Goal: Obtain resource: Obtain resource

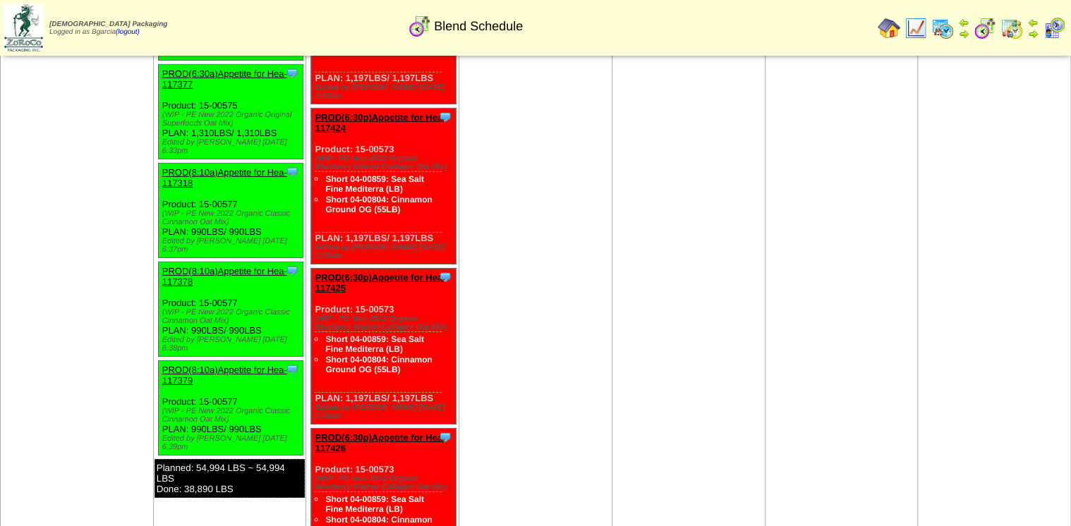
scroll to position [2144, 0]
drag, startPoint x: 492, startPoint y: 184, endPoint x: 499, endPoint y: 291, distance: 107.5
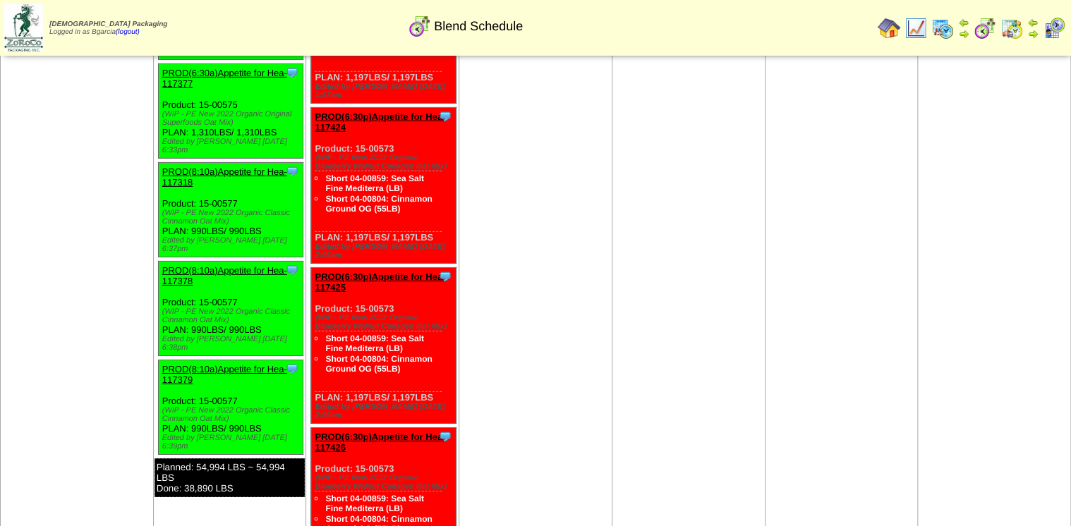
drag, startPoint x: 499, startPoint y: 291, endPoint x: 494, endPoint y: 360, distance: 68.6
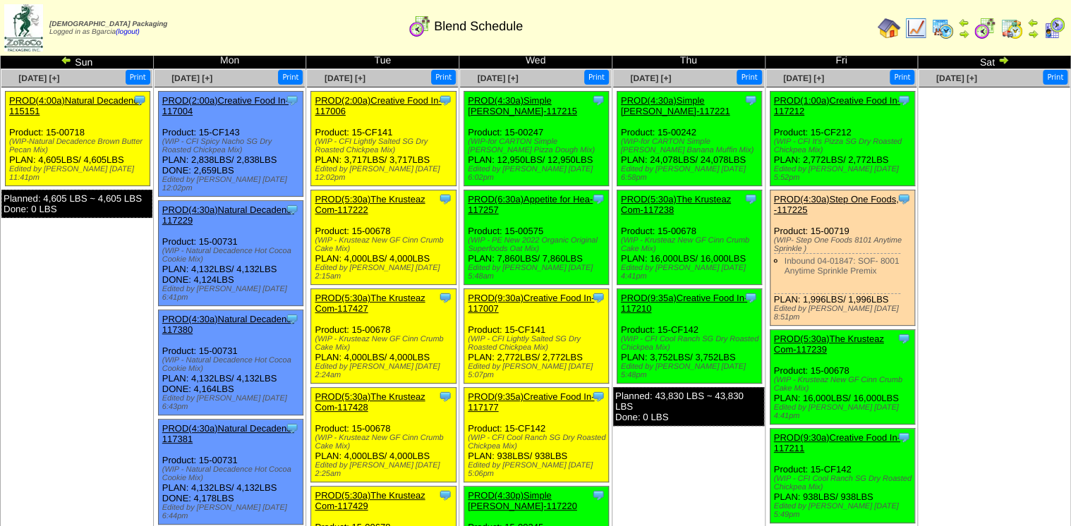
scroll to position [0, 0]
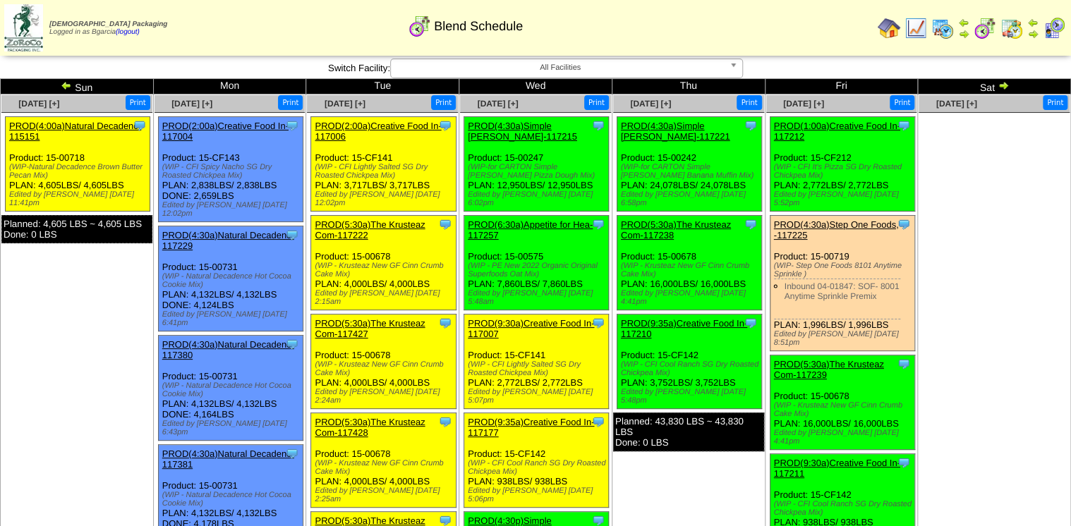
click at [63, 84] on img at bounding box center [66, 85] width 11 height 11
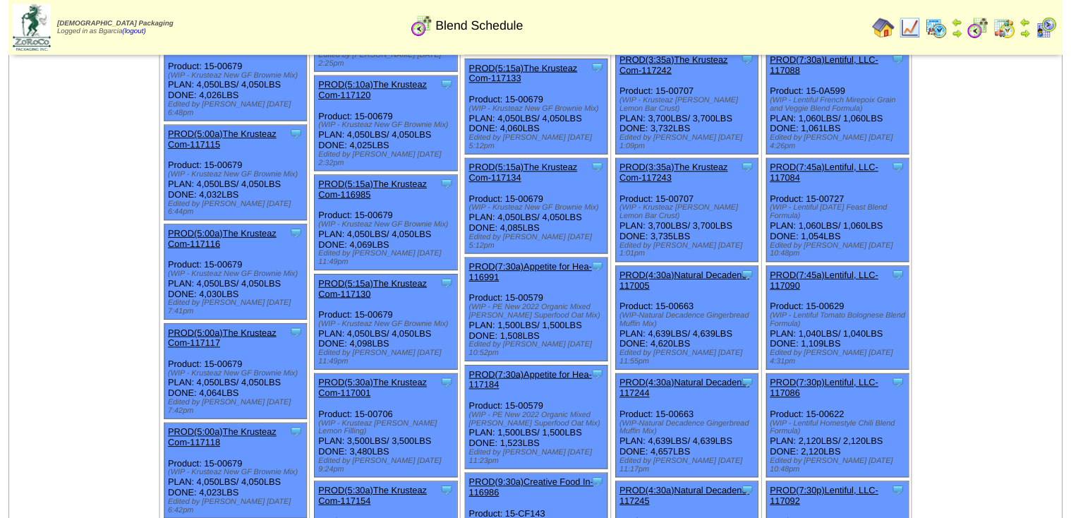
scroll to position [587, 0]
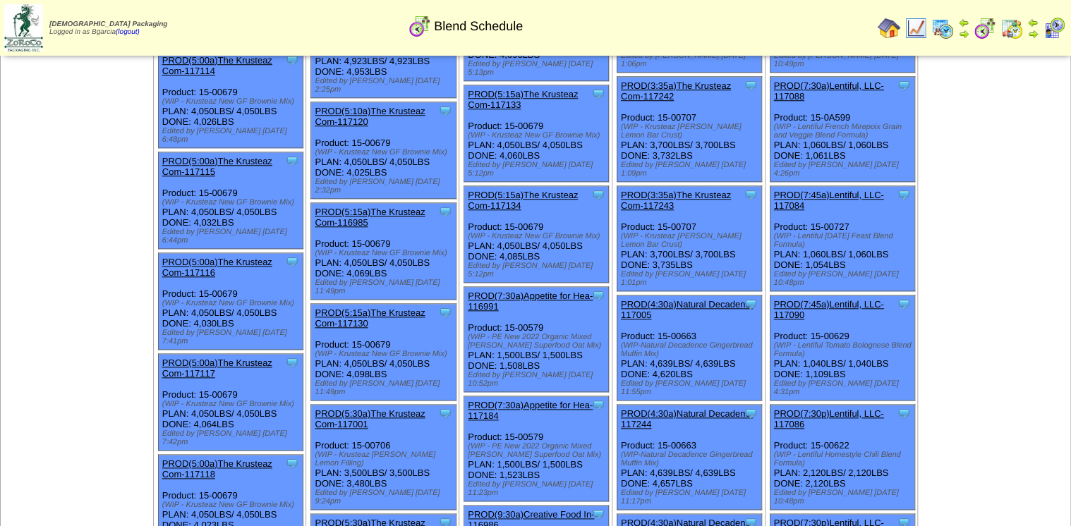
click at [858, 408] on link "PROD(7:30p)Lentiful, LLC-117086" at bounding box center [829, 418] width 110 height 21
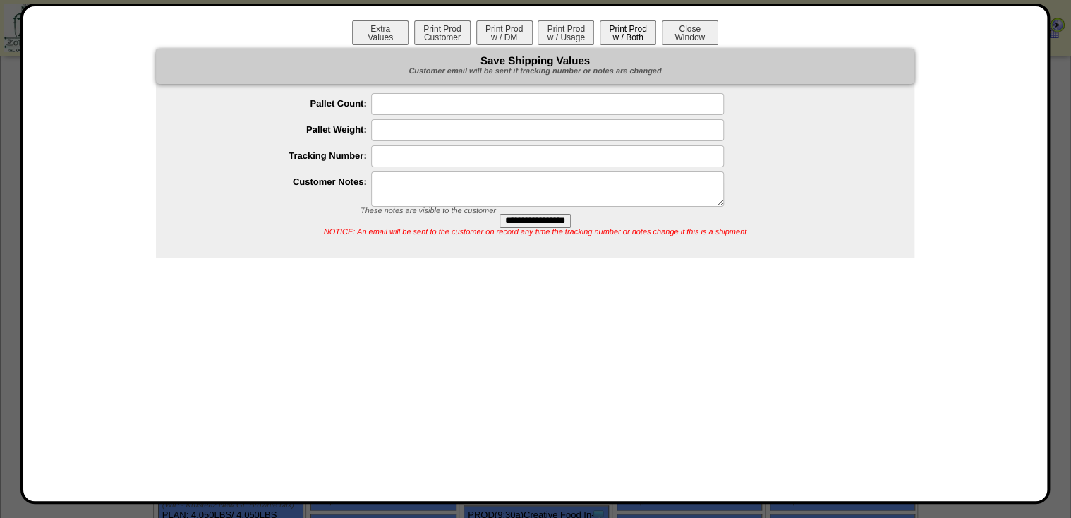
click at [633, 34] on button "Print Prod w / Both" at bounding box center [627, 32] width 56 height 25
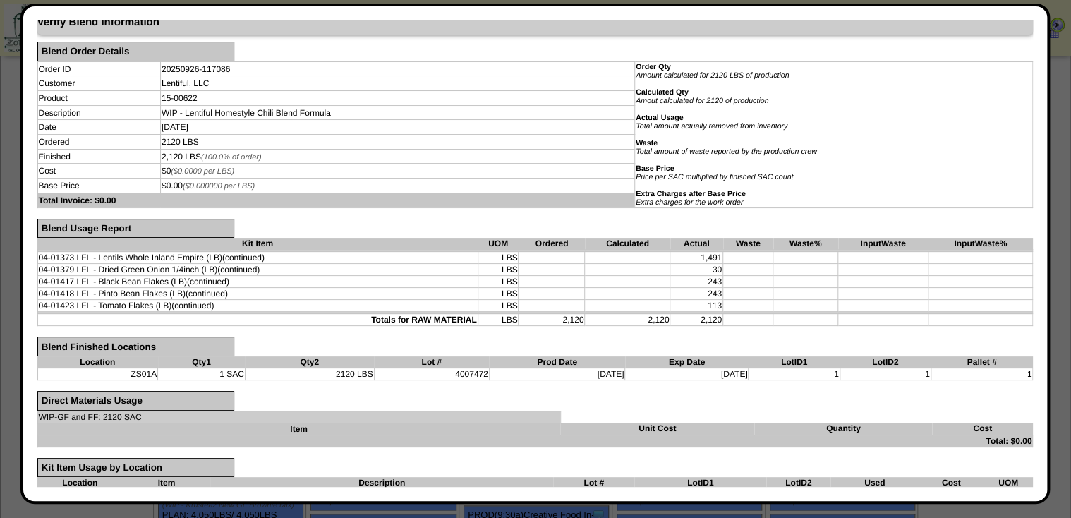
scroll to position [0, 0]
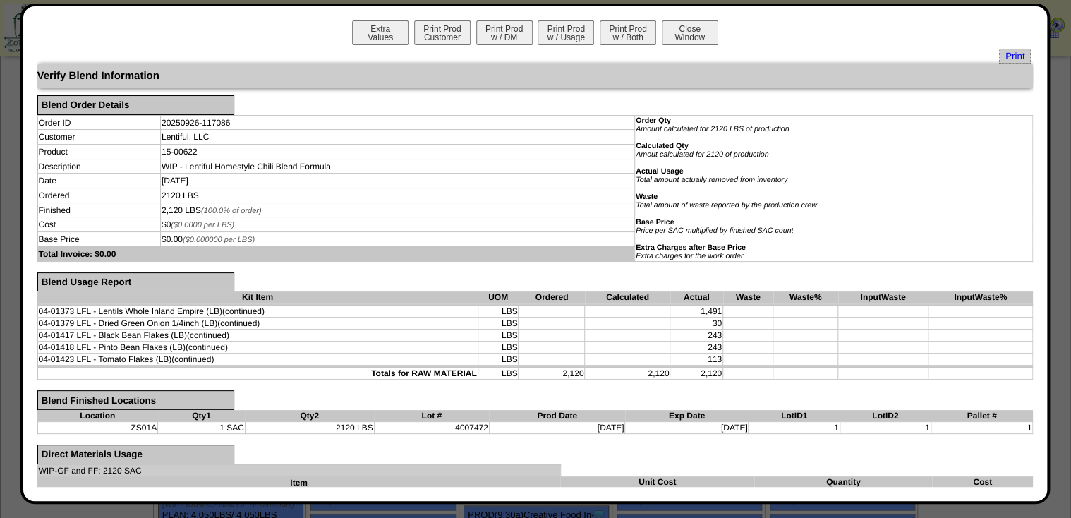
drag, startPoint x: 317, startPoint y: 35, endPoint x: 745, endPoint y: 37, distance: 428.1
click at [745, 37] on div "Extra Values Print Prod Customer Print Prod w / DM Print Prod w / Usage Print P…" at bounding box center [535, 34] width 996 height 28
click at [623, 35] on button "Print Prod w / Both" at bounding box center [627, 32] width 56 height 25
click at [999, 59] on span "Print" at bounding box center [1015, 56] width 32 height 15
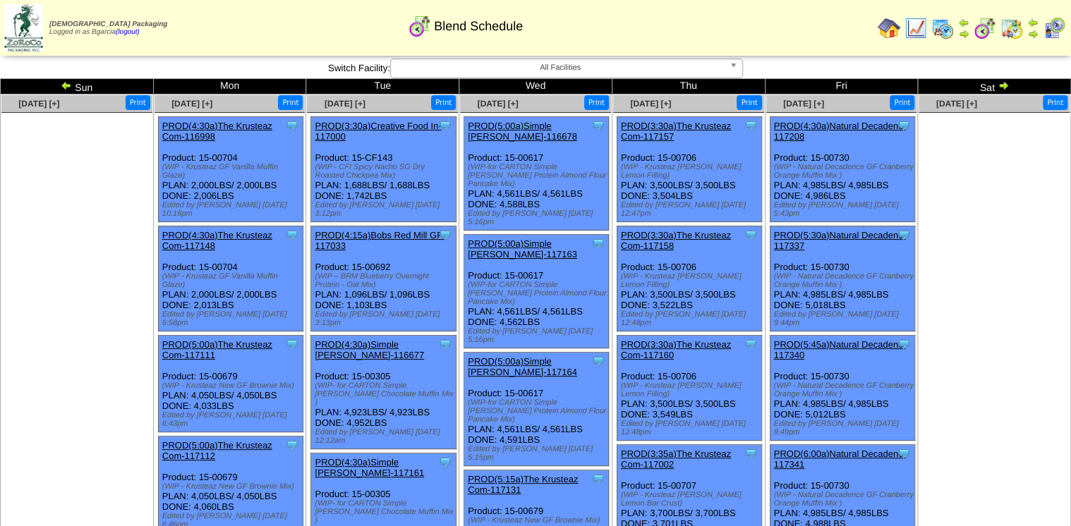
click at [835, 449] on link "PROD(6:00a)Natural Decadenc-117341" at bounding box center [840, 459] width 132 height 21
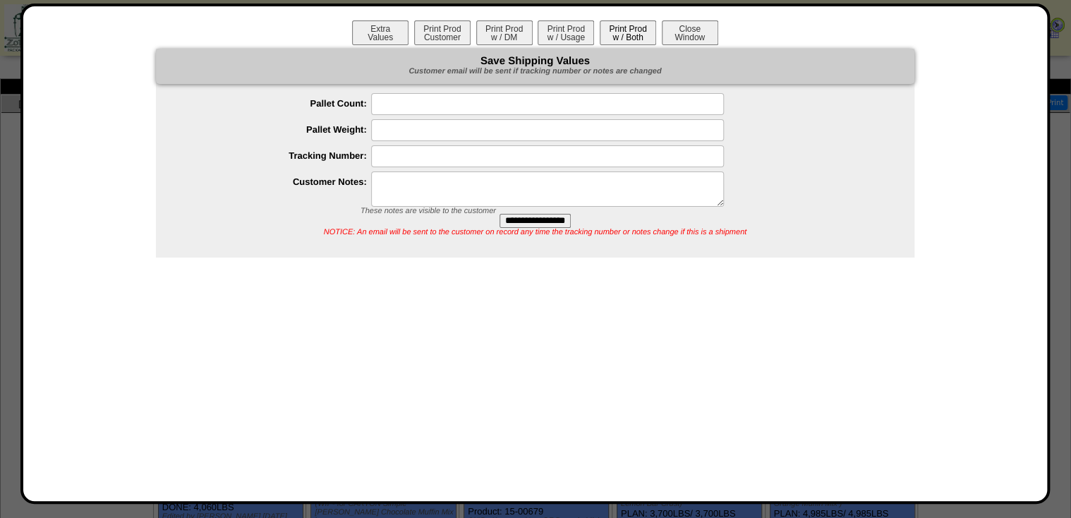
click at [638, 33] on button "Print Prod w / Both" at bounding box center [627, 32] width 56 height 25
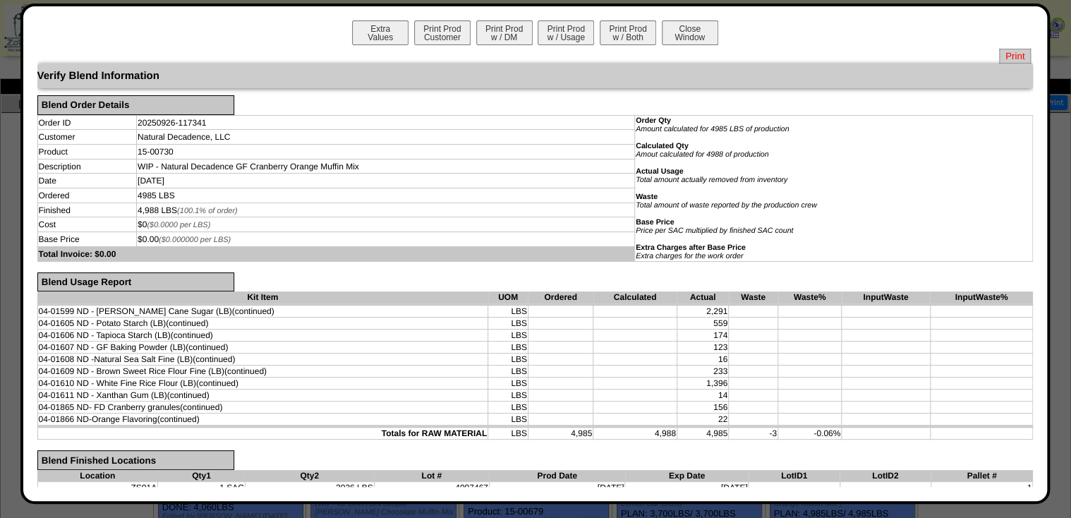
click at [1007, 59] on span "Print" at bounding box center [1015, 56] width 32 height 15
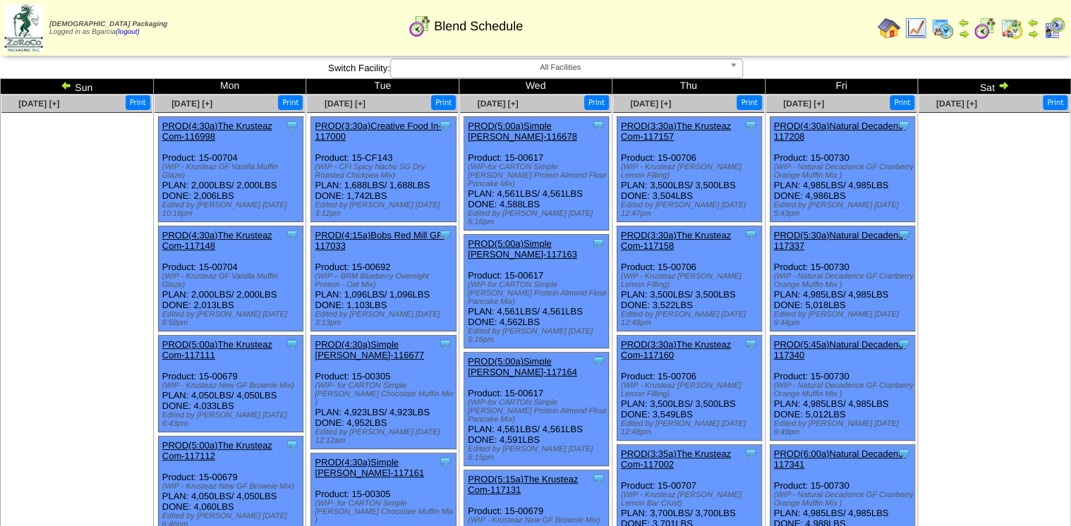
click at [1004, 83] on img at bounding box center [1002, 85] width 11 height 11
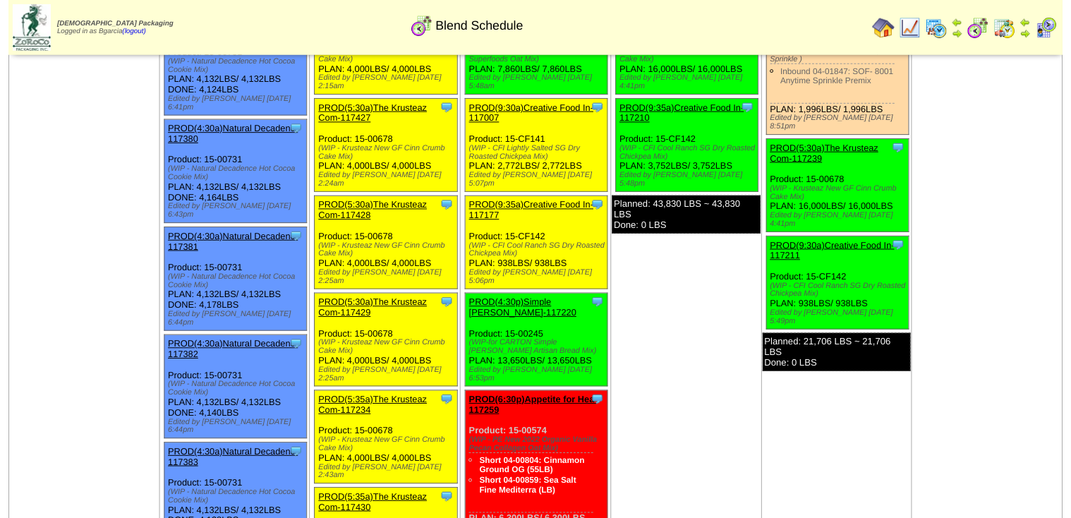
scroll to position [226, 0]
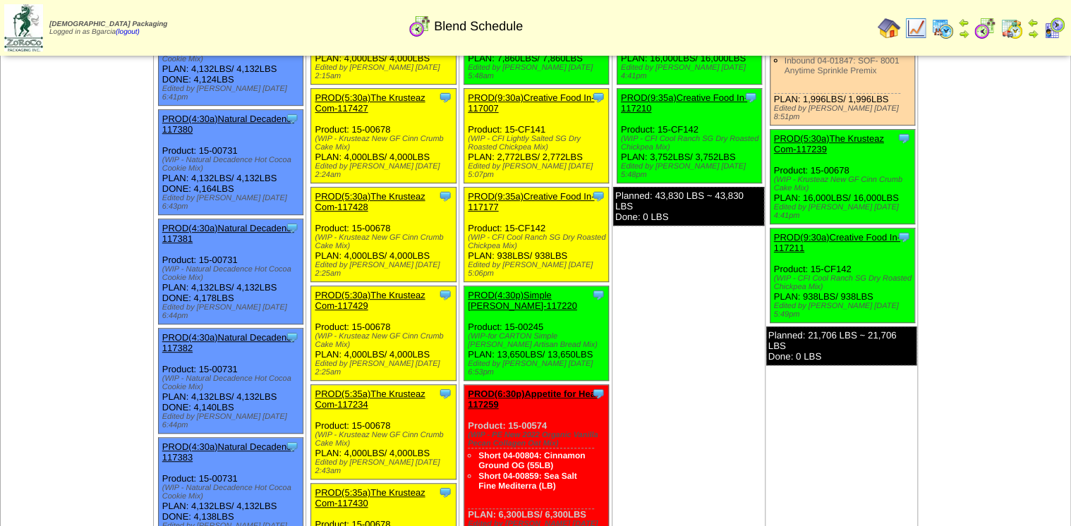
click at [226, 442] on link "PROD(4:30a)Natural Decadenc-117383" at bounding box center [228, 452] width 132 height 21
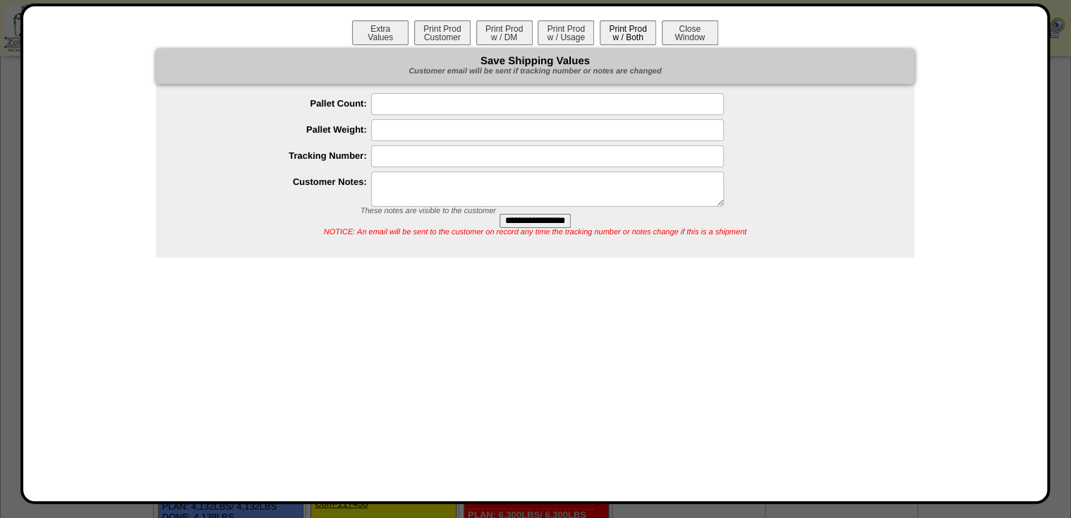
click at [638, 39] on button "Print Prod w / Both" at bounding box center [627, 32] width 56 height 25
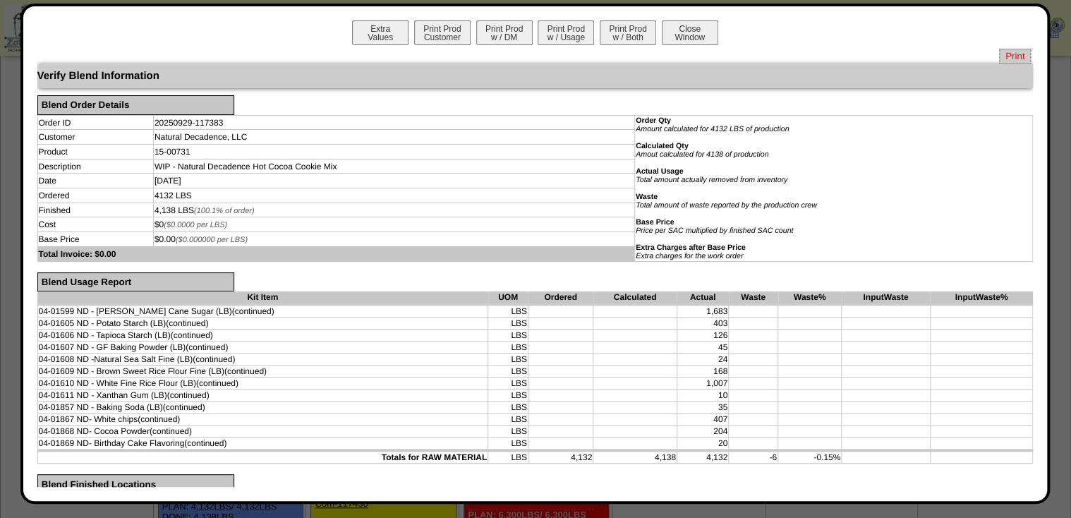
click at [999, 54] on span "Print" at bounding box center [1015, 56] width 32 height 15
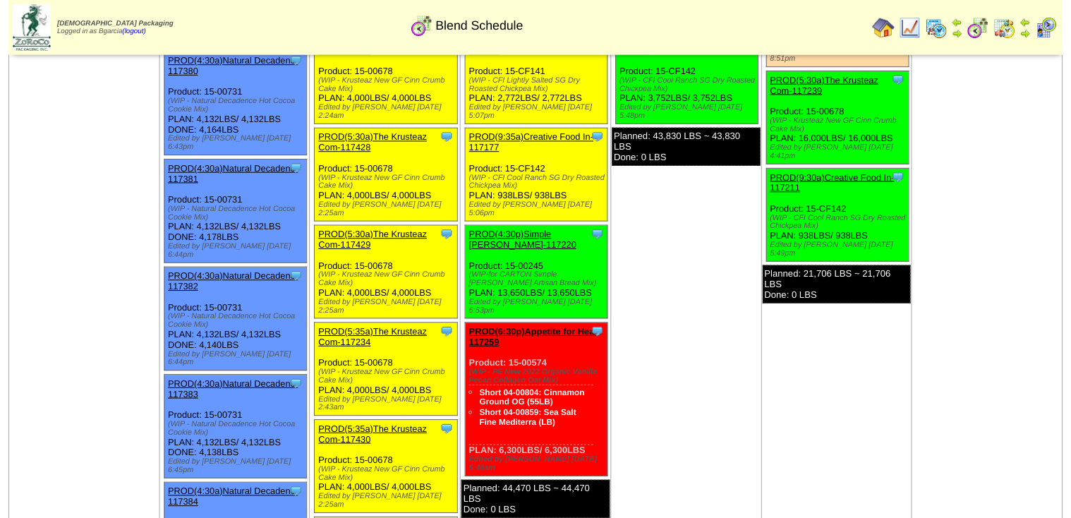
scroll to position [339, 0]
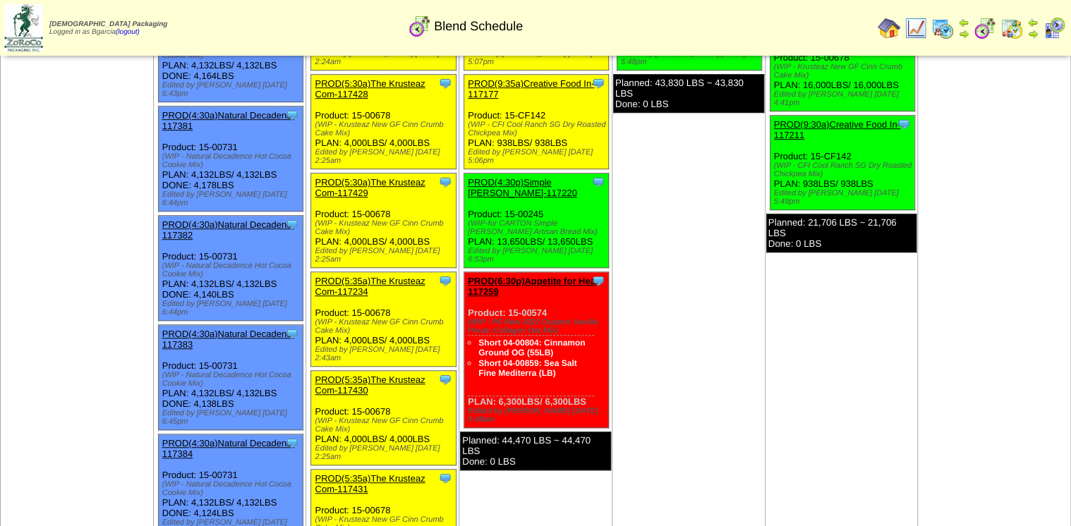
click at [218, 438] on link "PROD(4:30a)Natural Decadenc-117384" at bounding box center [228, 448] width 132 height 21
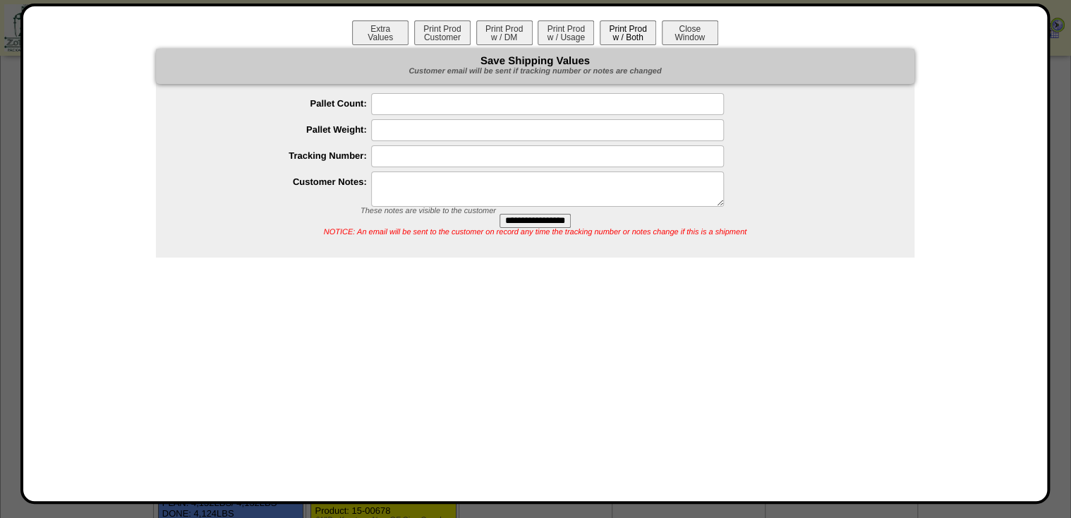
click at [621, 30] on button "Print Prod w / Both" at bounding box center [627, 32] width 56 height 25
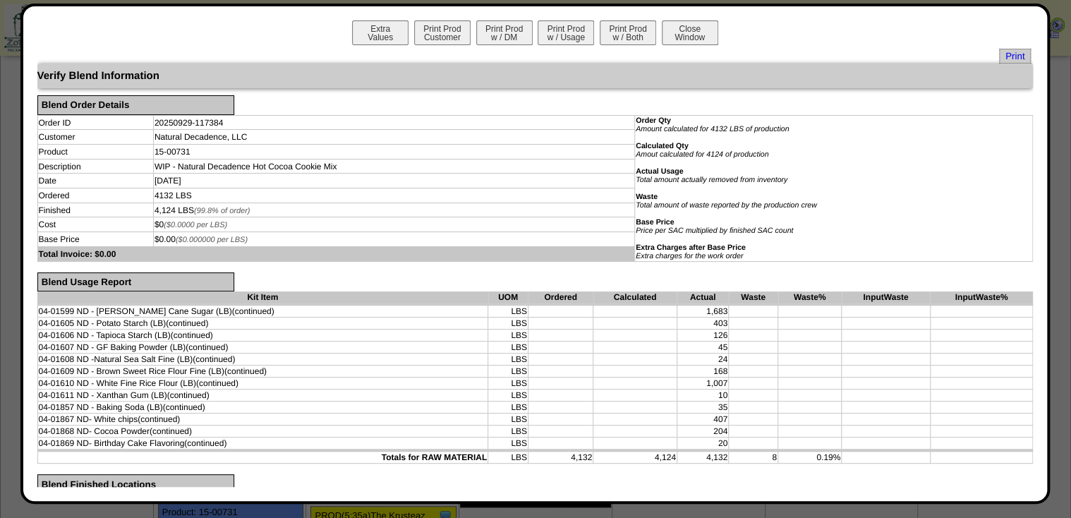
scroll to position [282, 0]
click at [1009, 55] on span "Print" at bounding box center [1015, 56] width 32 height 15
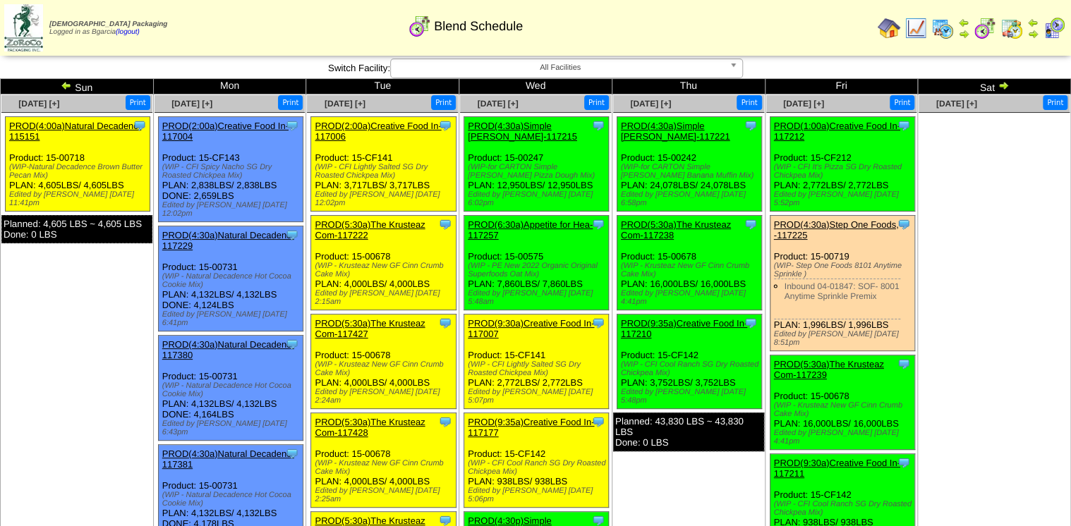
click at [61, 82] on img at bounding box center [66, 85] width 11 height 11
click at [67, 85] on img at bounding box center [66, 85] width 11 height 11
click at [65, 86] on img at bounding box center [66, 85] width 11 height 11
click at [68, 85] on img at bounding box center [66, 85] width 11 height 11
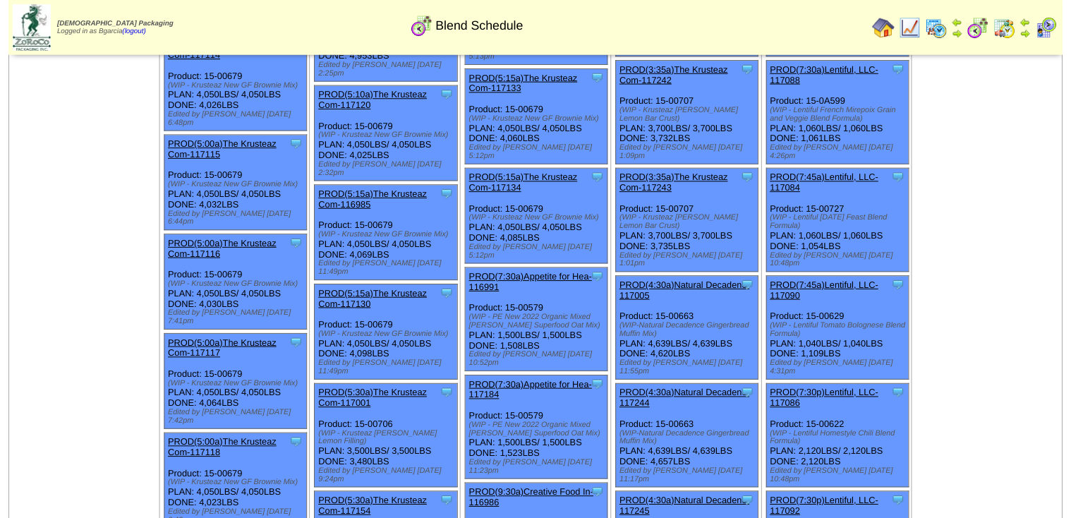
scroll to position [621, 0]
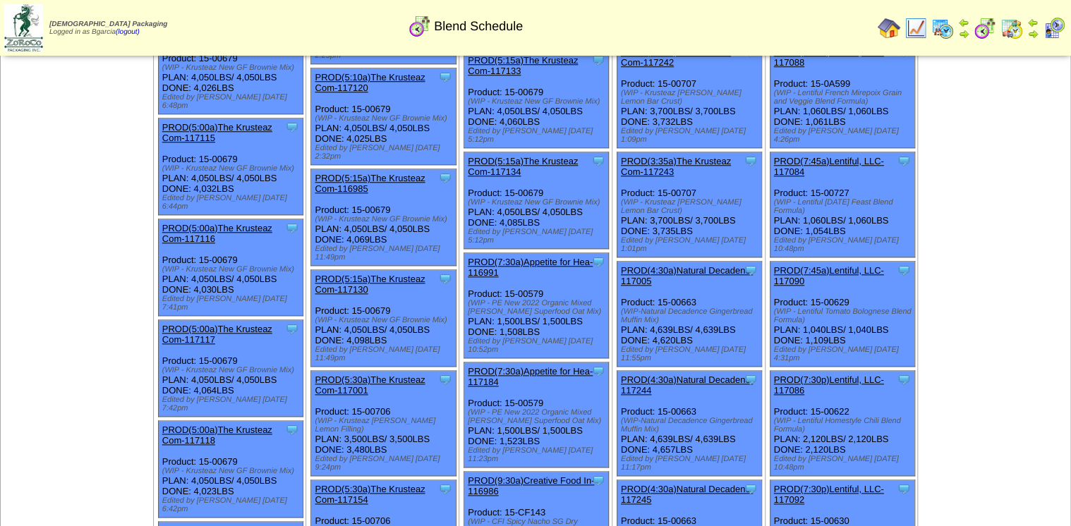
click at [825, 484] on link "PROD(7:30p)Lentiful, LLC-117092" at bounding box center [829, 494] width 110 height 21
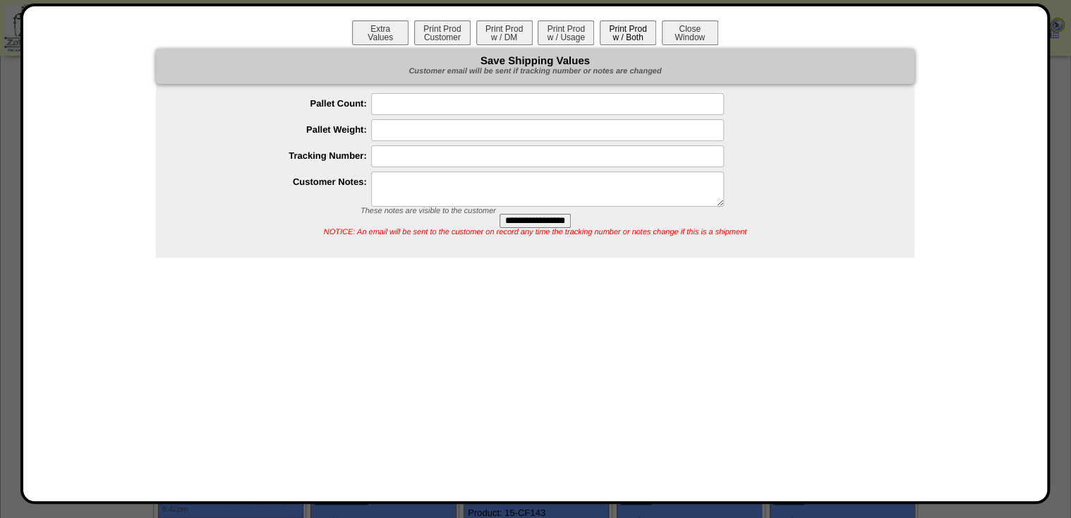
click at [625, 32] on button "Print Prod w / Both" at bounding box center [627, 32] width 56 height 25
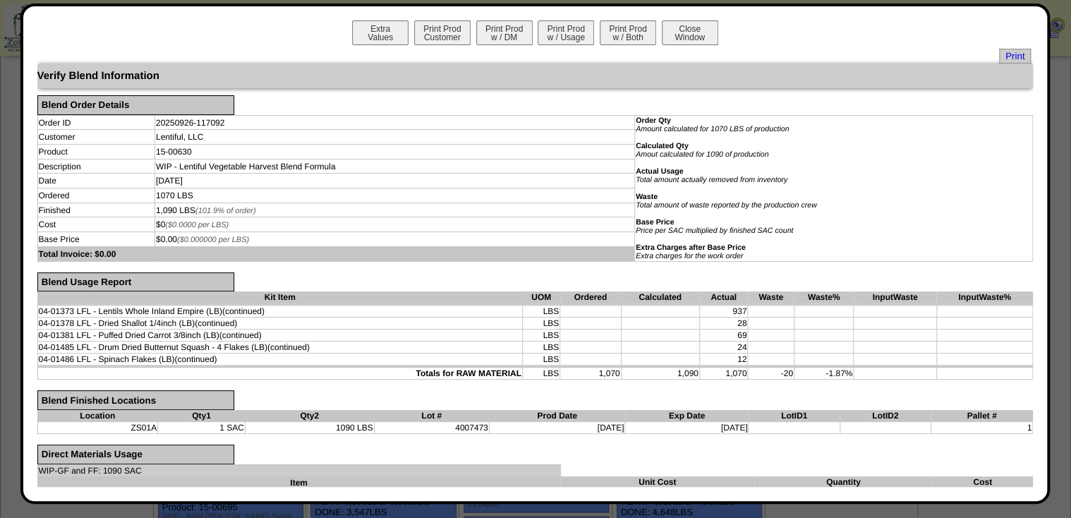
scroll to position [846, 0]
click at [1006, 59] on span "Print" at bounding box center [1015, 56] width 32 height 15
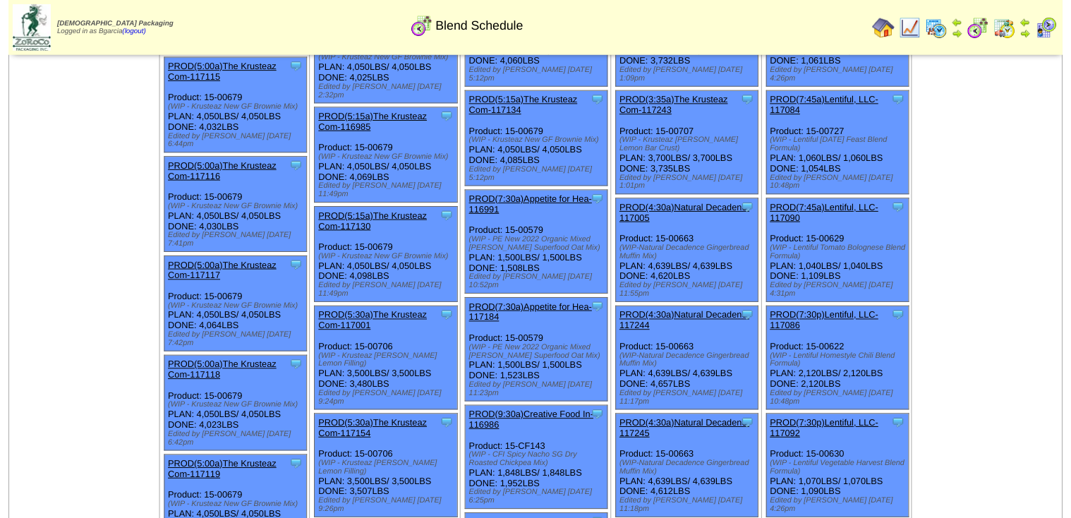
scroll to position [677, 0]
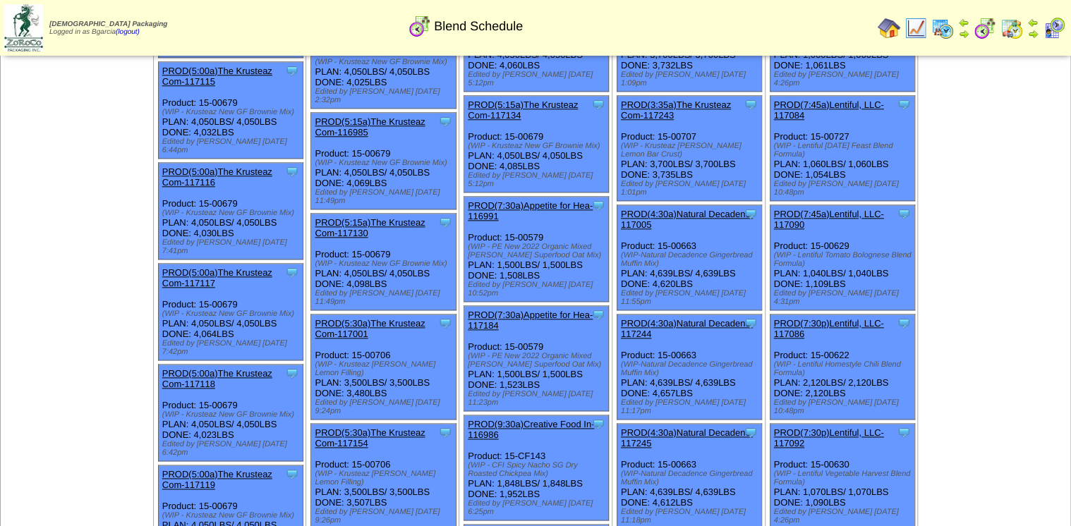
click at [844, 318] on link "PROD(7:30p)Lentiful, LLC-117086" at bounding box center [829, 328] width 110 height 21
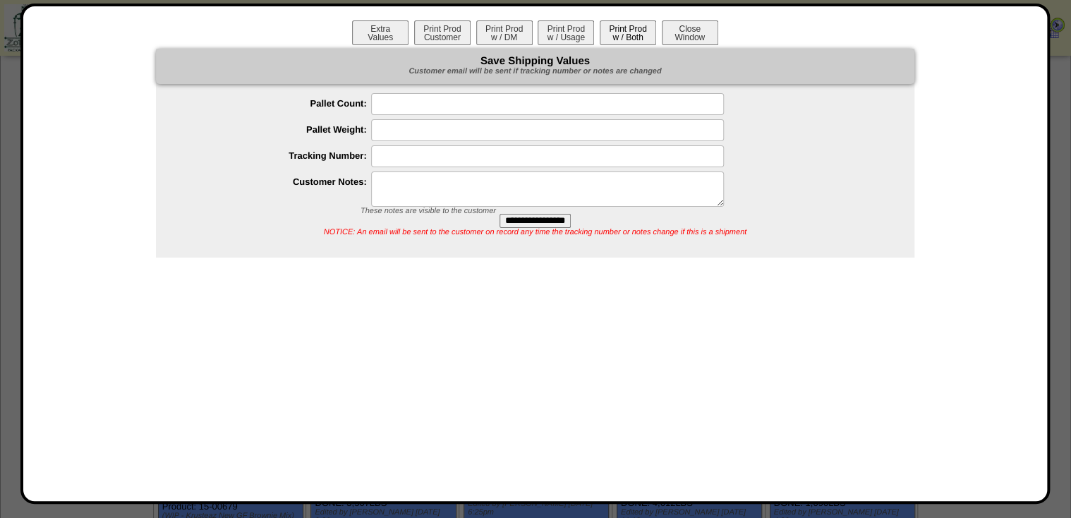
click at [640, 37] on button "Print Prod w / Both" at bounding box center [627, 32] width 56 height 25
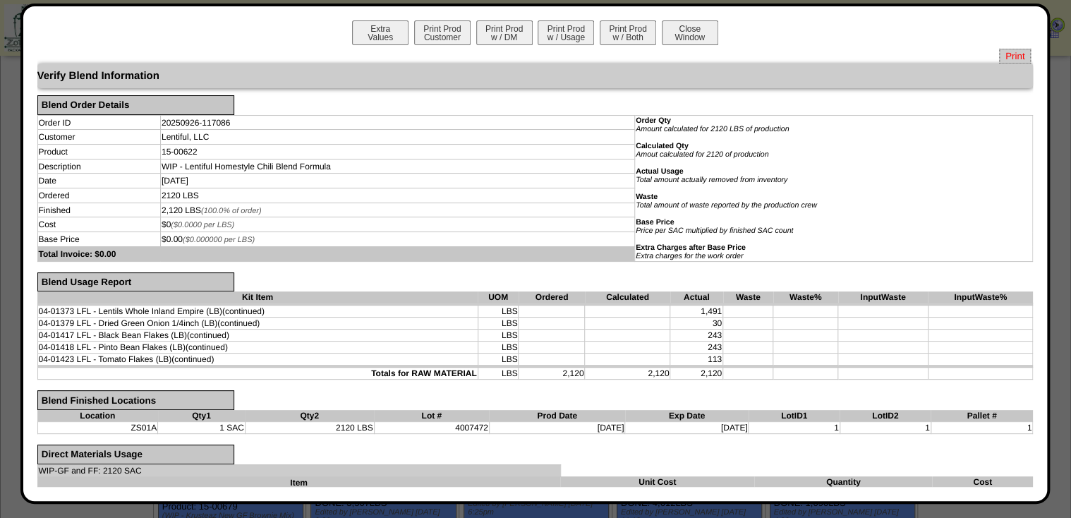
click at [1014, 54] on span "Print" at bounding box center [1015, 56] width 32 height 15
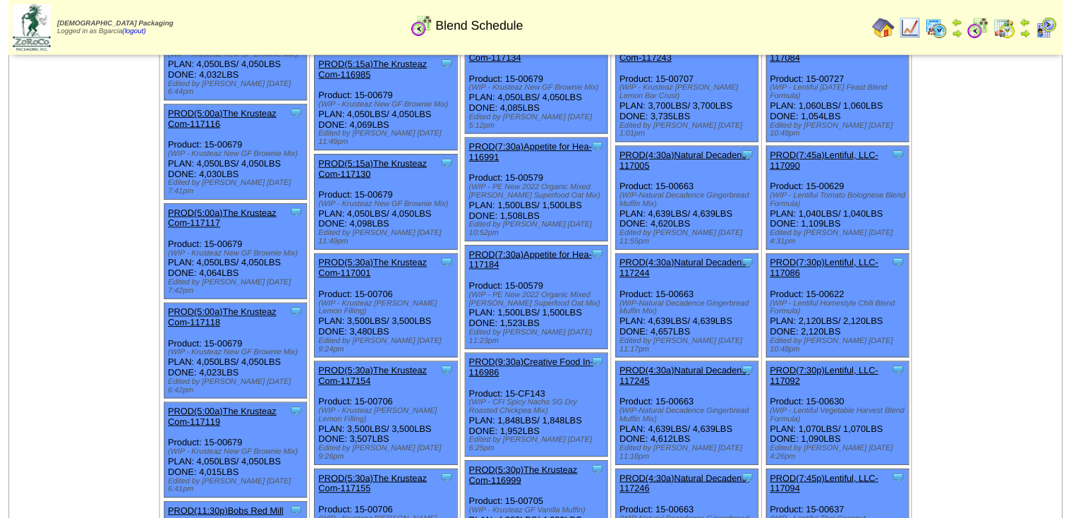
scroll to position [677, 0]
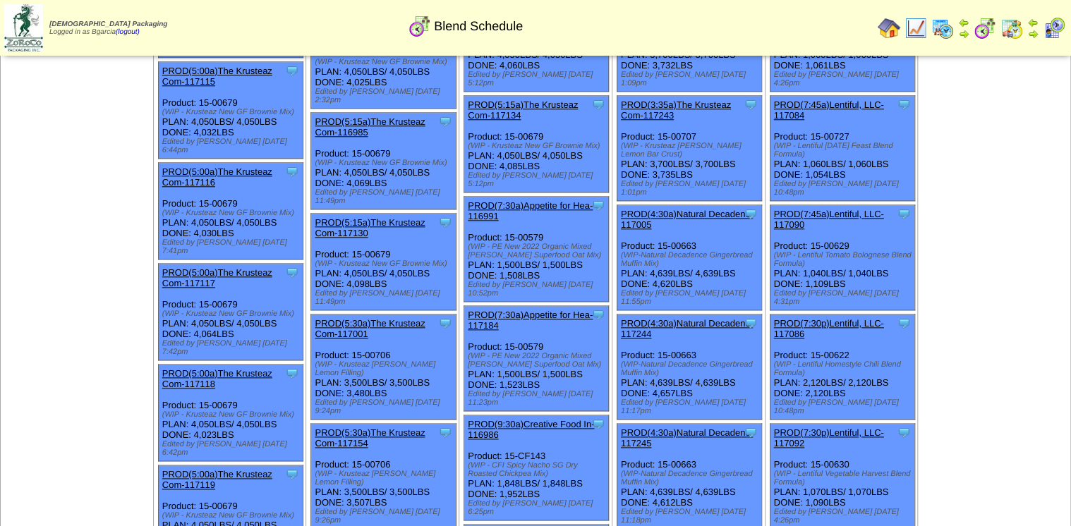
click at [828, 209] on link "PROD(7:45a)Lentiful, LLC-117090" at bounding box center [829, 219] width 110 height 21
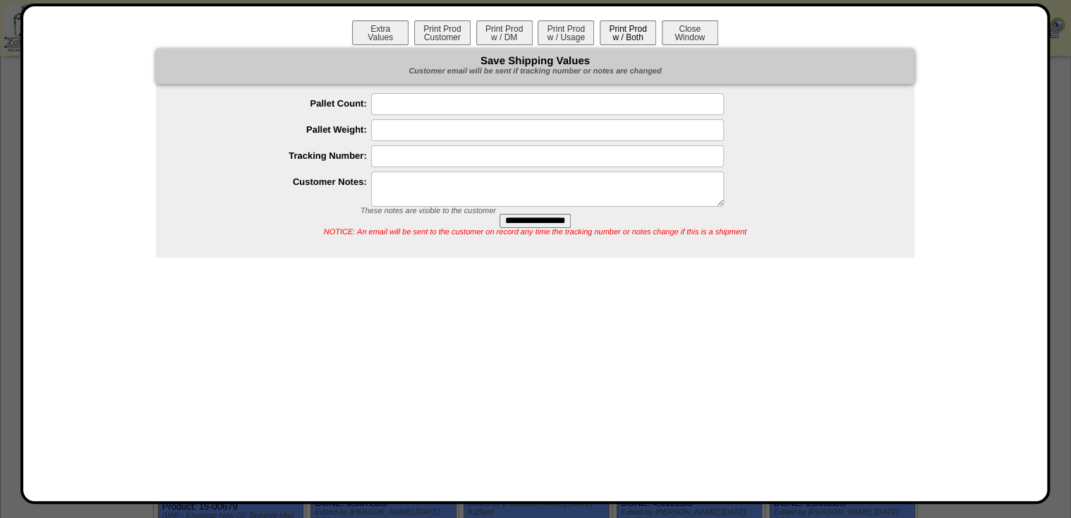
click at [616, 34] on button "Print Prod w / Both" at bounding box center [627, 32] width 56 height 25
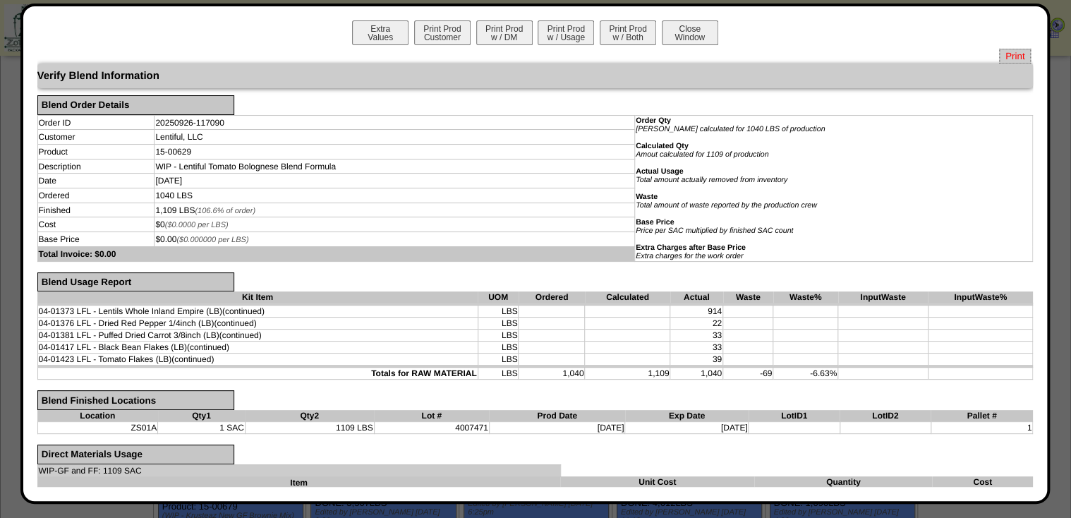
click at [1004, 56] on span "Print" at bounding box center [1015, 56] width 32 height 15
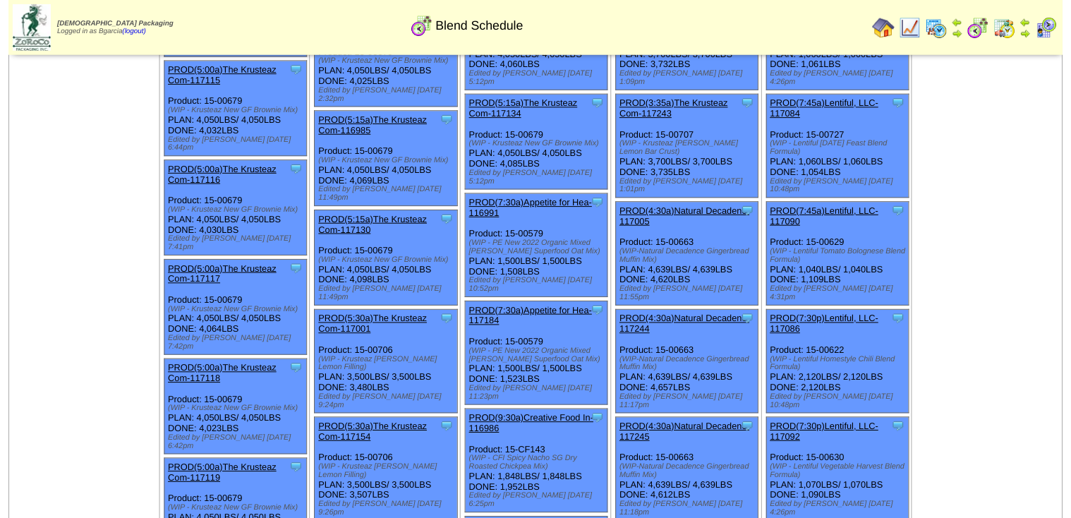
scroll to position [621, 0]
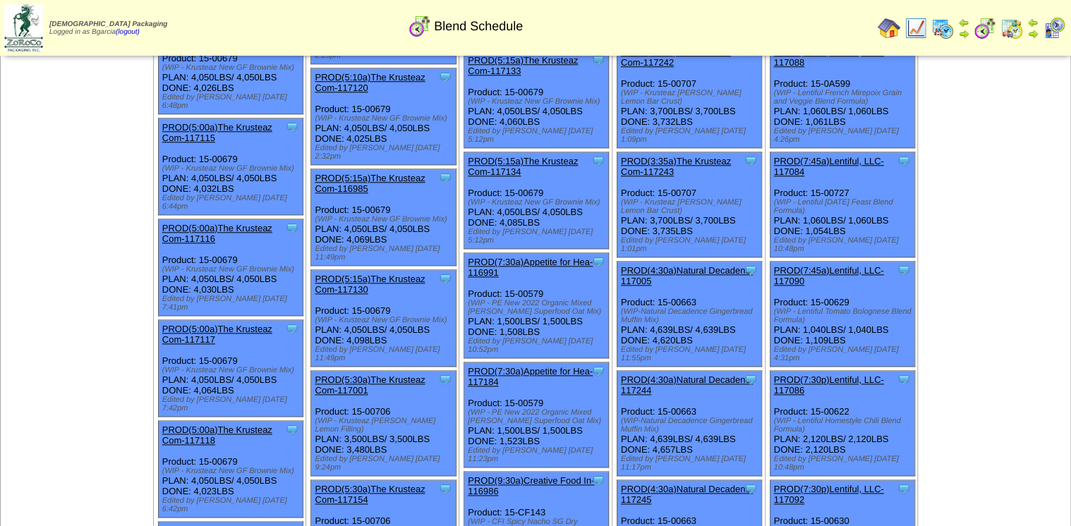
click at [837, 156] on link "PROD(7:45a)Lentiful, LLC-117084" at bounding box center [829, 166] width 110 height 21
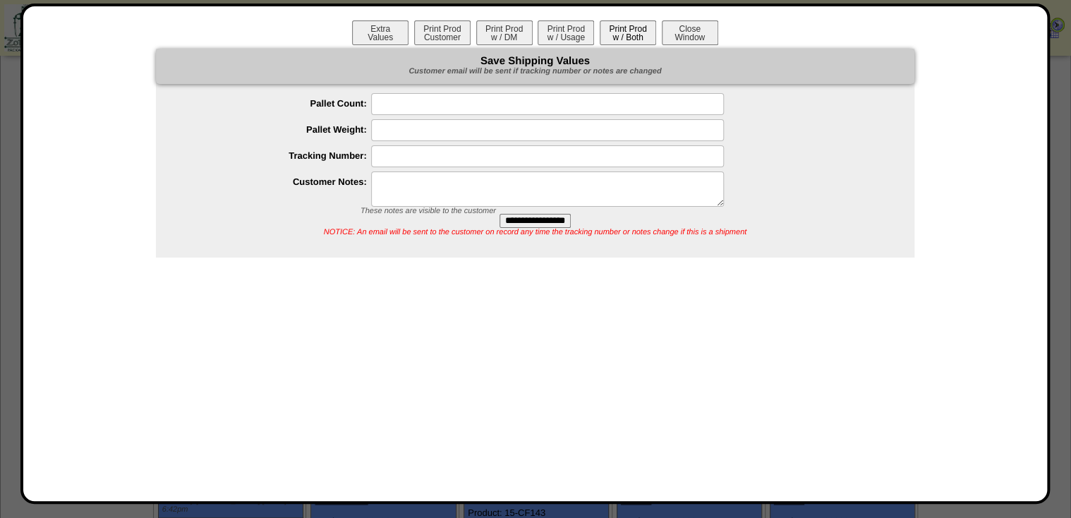
click at [626, 32] on button "Print Prod w / Both" at bounding box center [627, 32] width 56 height 25
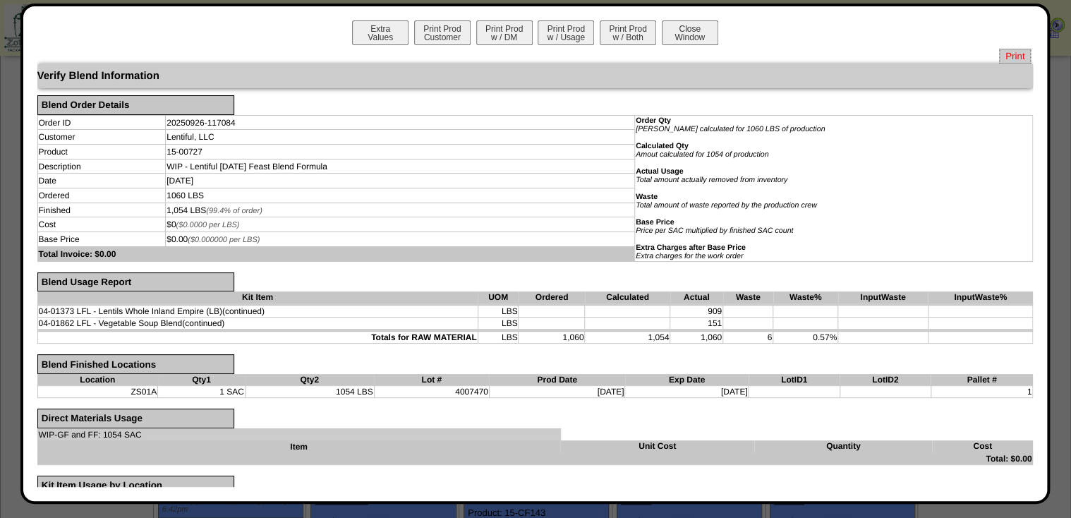
click at [1006, 51] on span "Print" at bounding box center [1015, 56] width 32 height 15
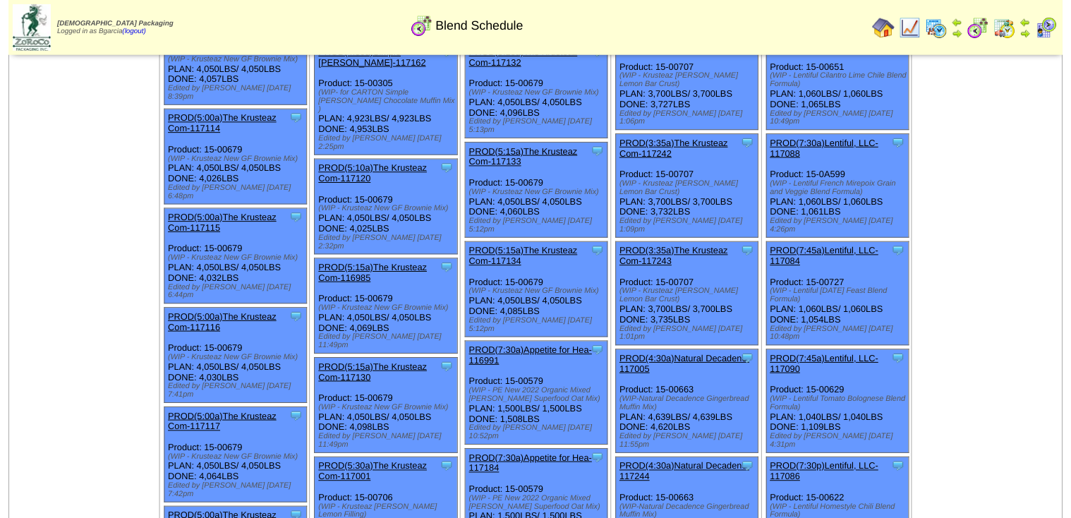
scroll to position [508, 0]
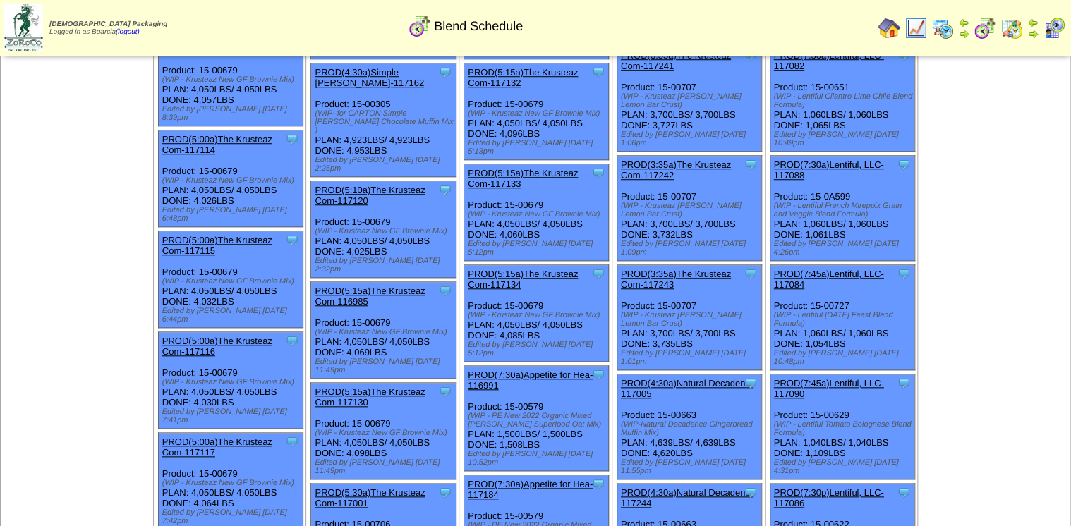
click at [815, 159] on link "PROD(7:30a)Lentiful, LLC-117088" at bounding box center [829, 169] width 110 height 21
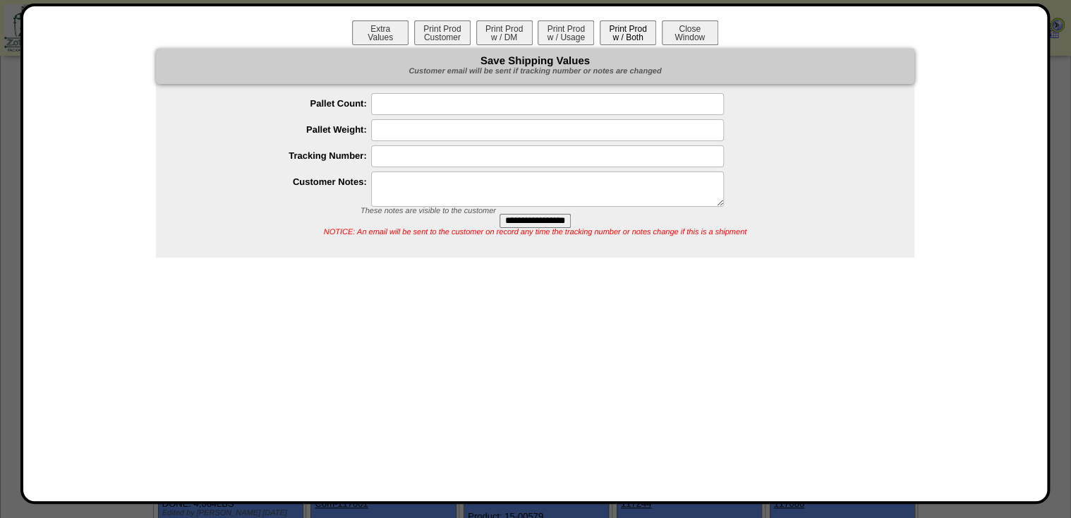
click at [618, 32] on button "Print Prod w / Both" at bounding box center [627, 32] width 56 height 25
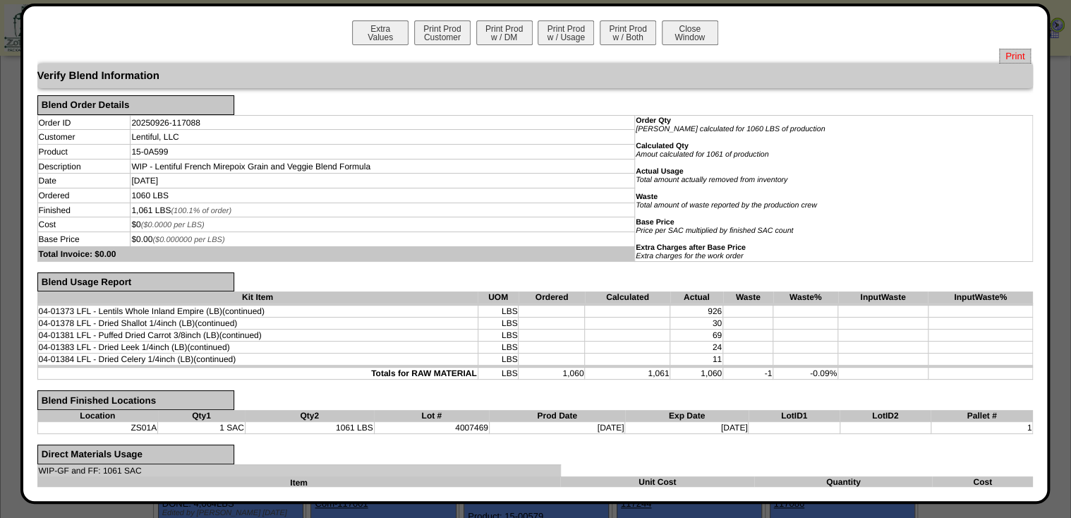
click at [1007, 51] on span "Print" at bounding box center [1015, 56] width 32 height 15
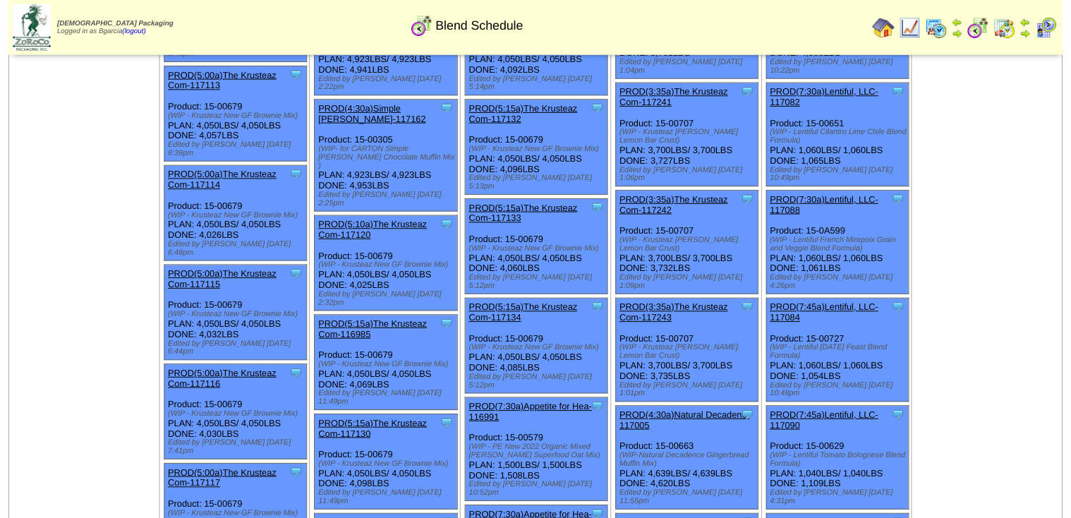
scroll to position [451, 0]
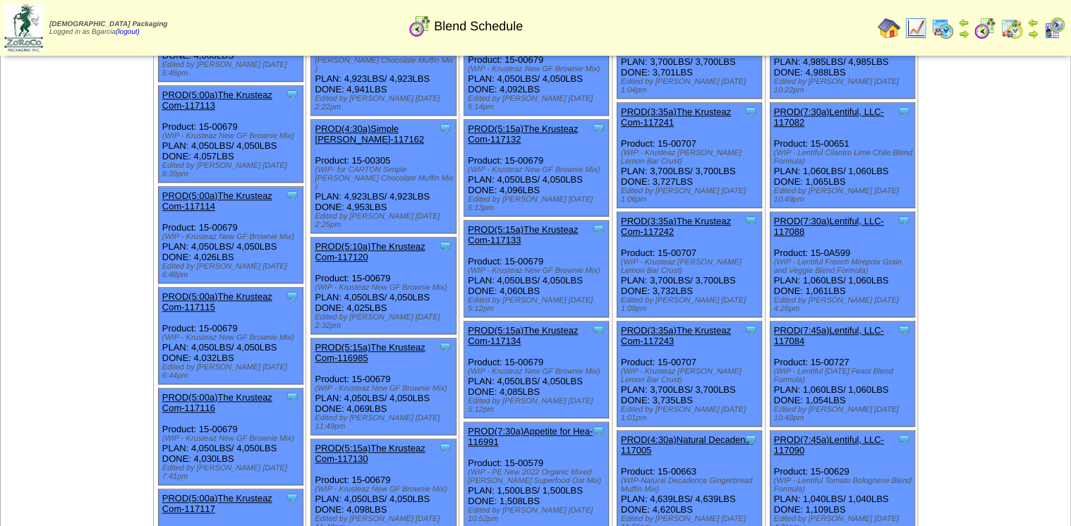
click at [832, 106] on link "PROD(7:30a)Lentiful, LLC-117082" at bounding box center [829, 116] width 110 height 21
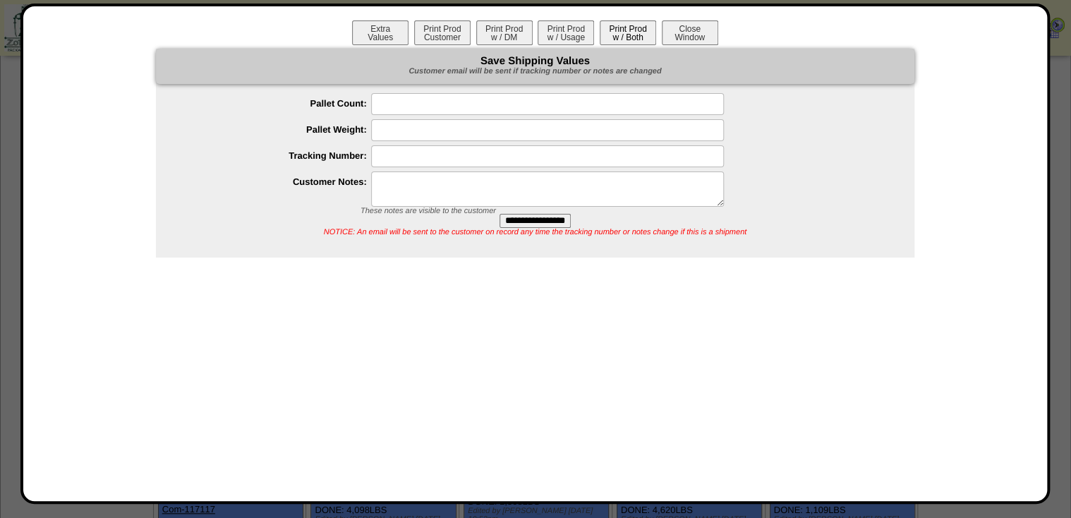
click at [627, 35] on button "Print Prod w / Both" at bounding box center [627, 32] width 56 height 25
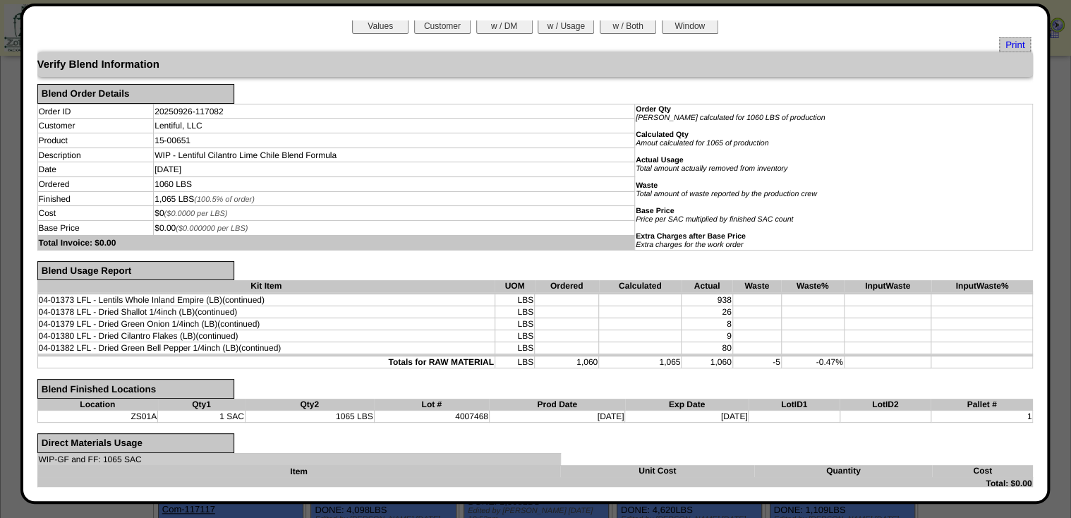
scroll to position [0, 0]
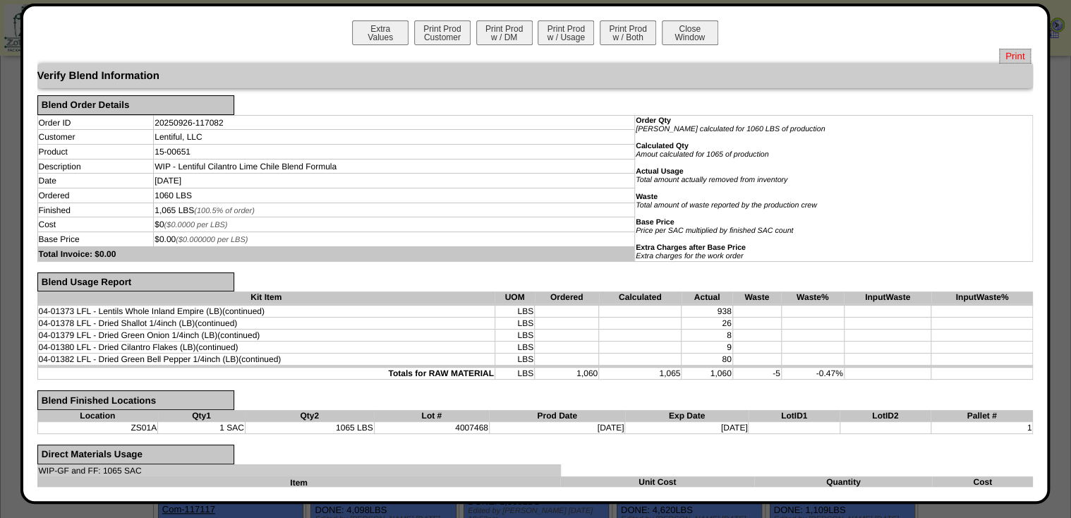
click at [1007, 55] on span "Print" at bounding box center [1015, 56] width 32 height 15
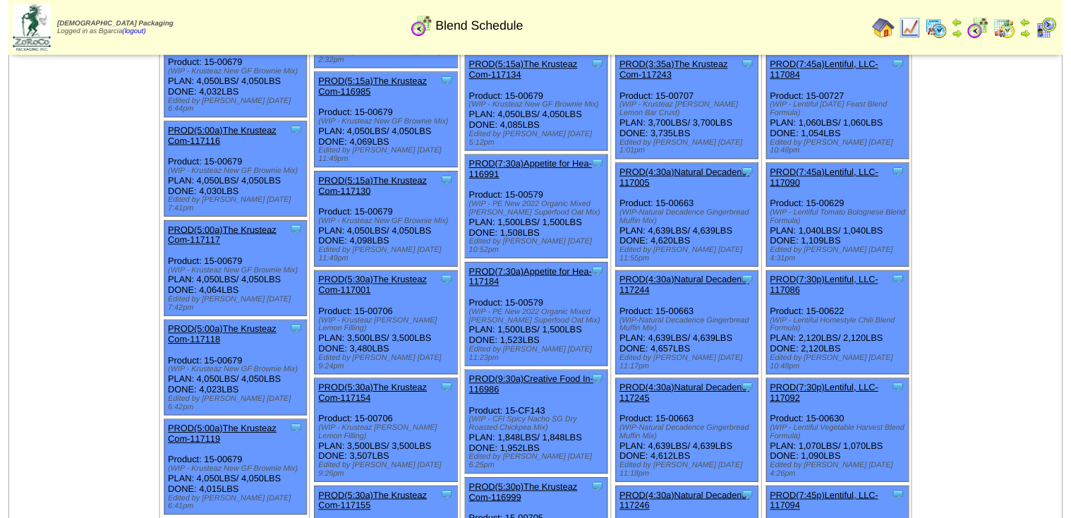
scroll to position [733, 0]
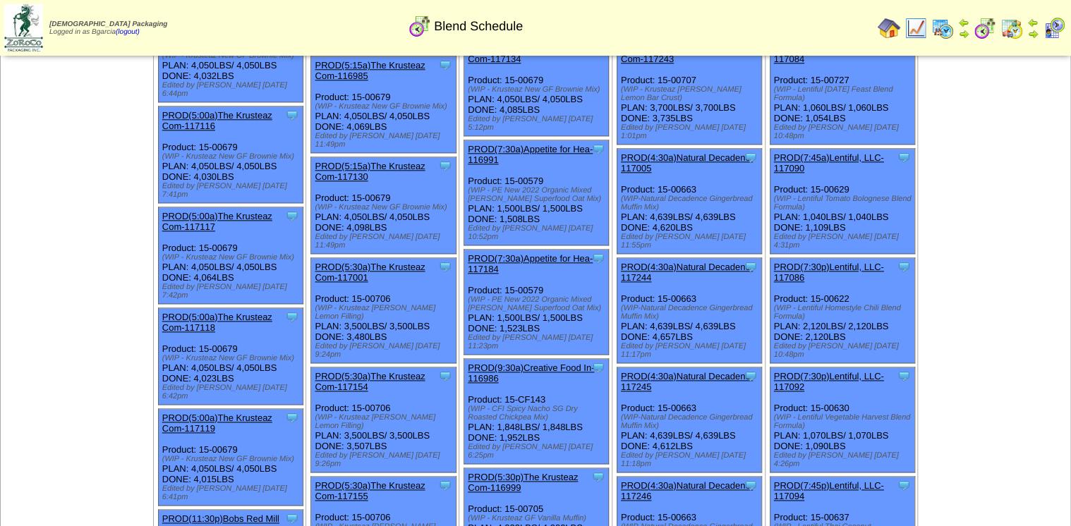
click at [840, 480] on link "PROD(7:45p)Lentiful, LLC-117094" at bounding box center [829, 490] width 110 height 21
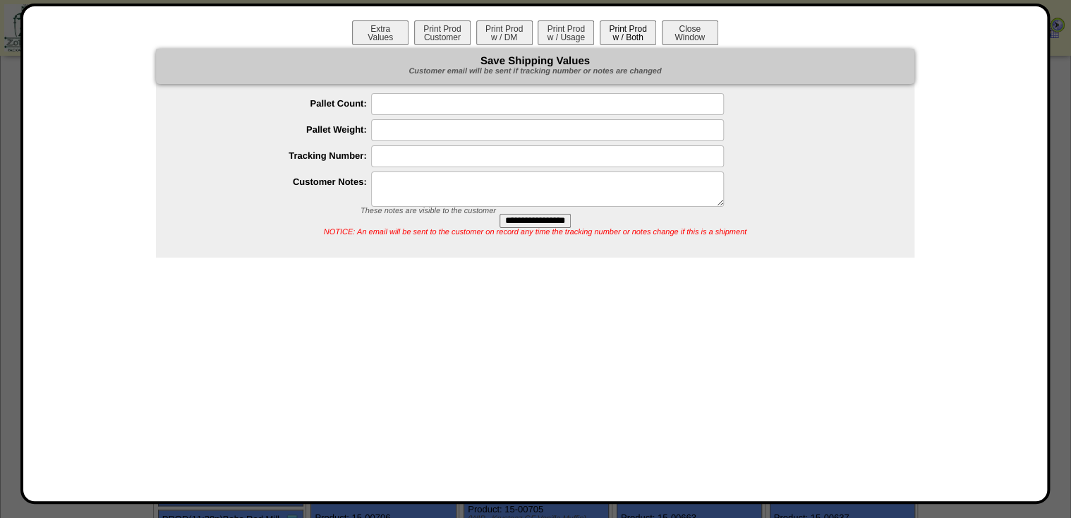
click at [632, 37] on button "Print Prod w / Both" at bounding box center [627, 32] width 56 height 25
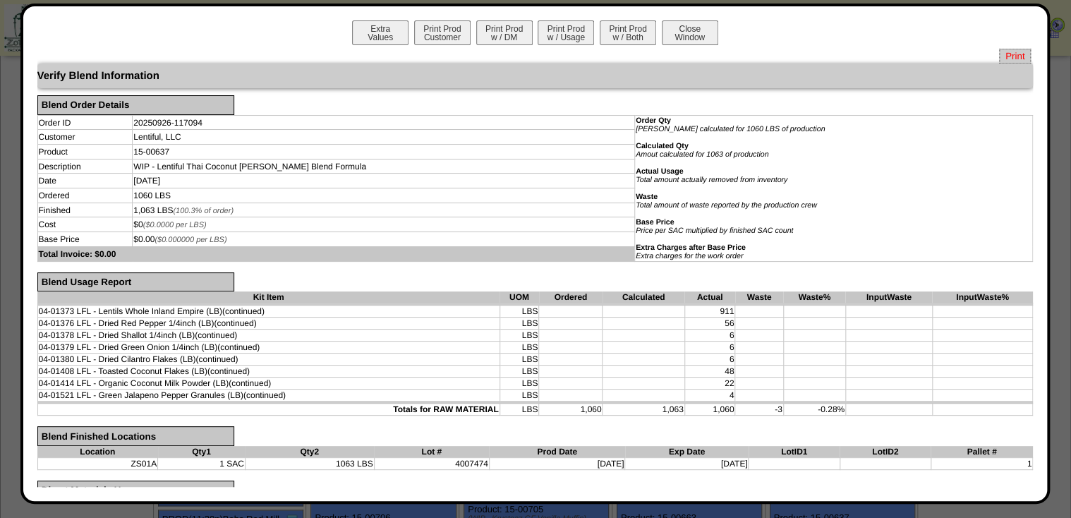
click at [1003, 54] on span "Print" at bounding box center [1015, 56] width 32 height 15
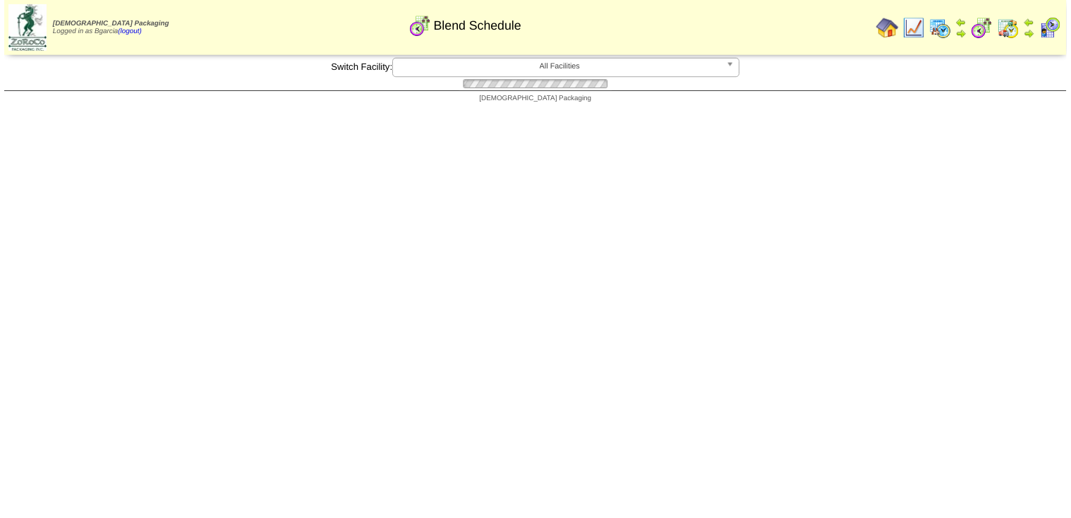
scroll to position [733, 0]
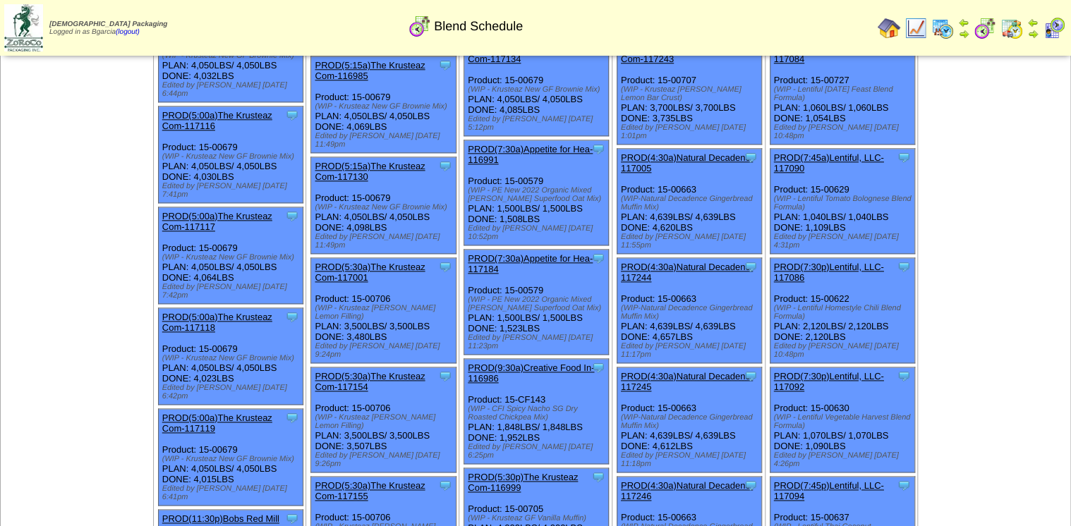
click at [836, 371] on link "PROD(7:30p)Lentiful, LLC-117092" at bounding box center [829, 381] width 110 height 21
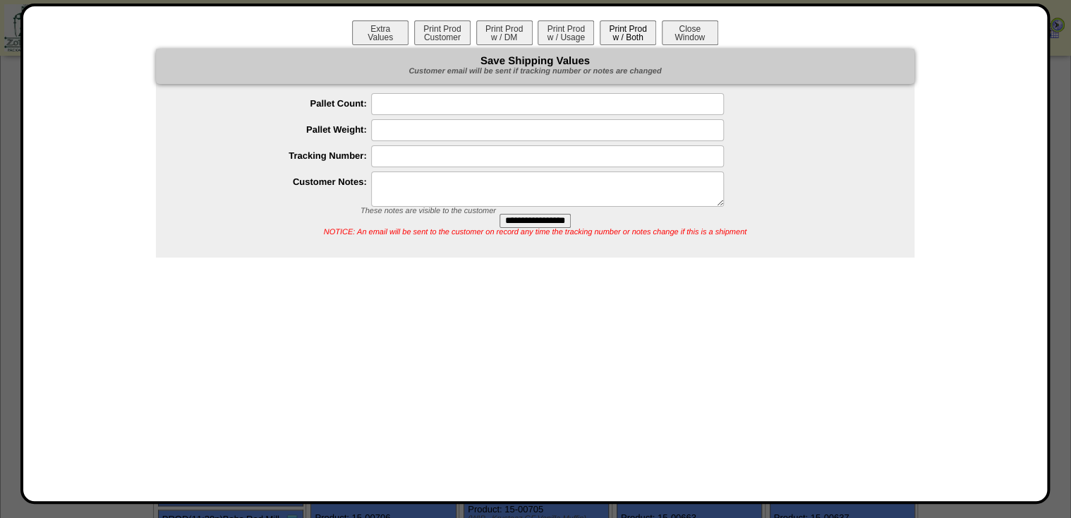
click at [623, 35] on button "Print Prod w / Both" at bounding box center [627, 32] width 56 height 25
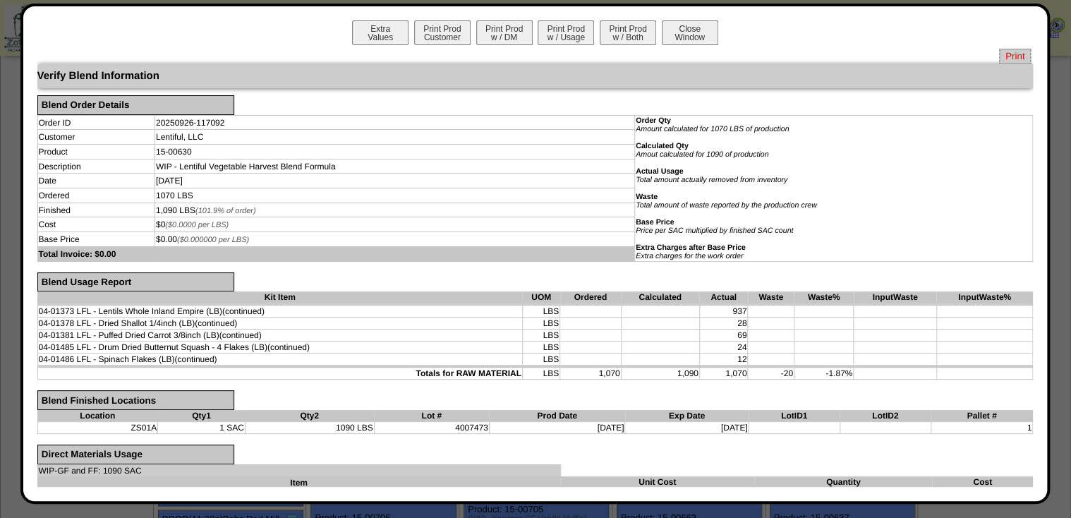
click at [1002, 55] on span "Print" at bounding box center [1015, 56] width 32 height 15
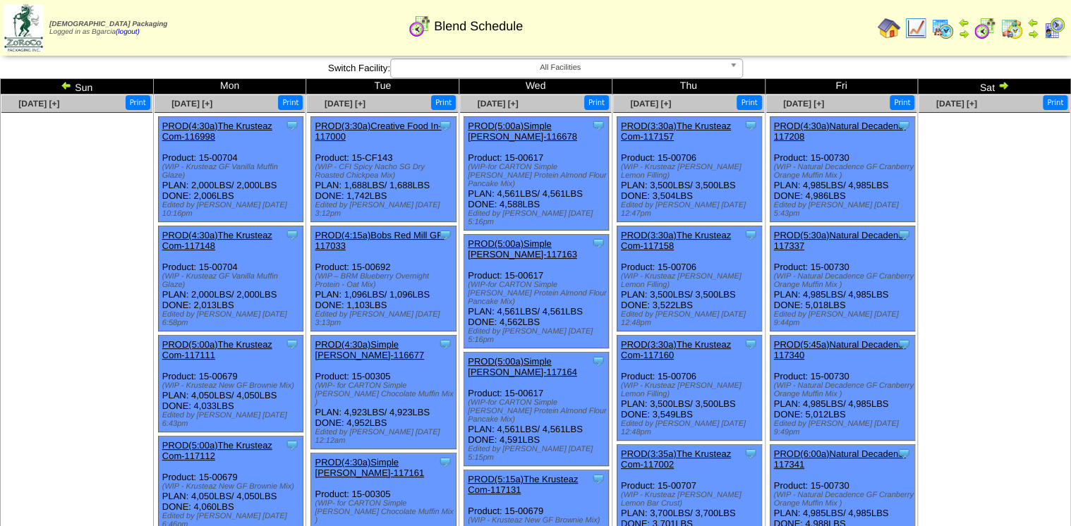
click at [1001, 85] on img at bounding box center [1002, 85] width 11 height 11
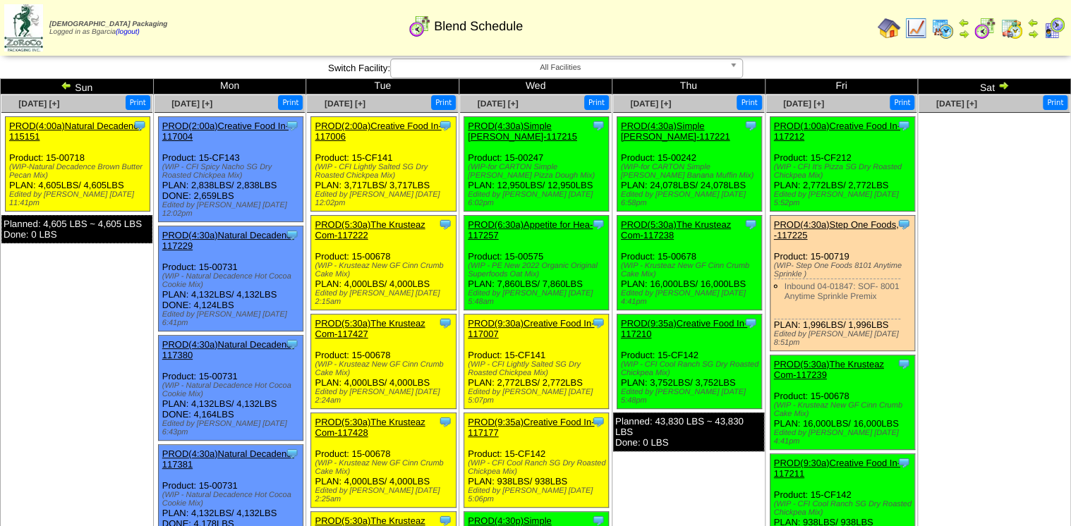
click at [66, 83] on img at bounding box center [66, 85] width 11 height 11
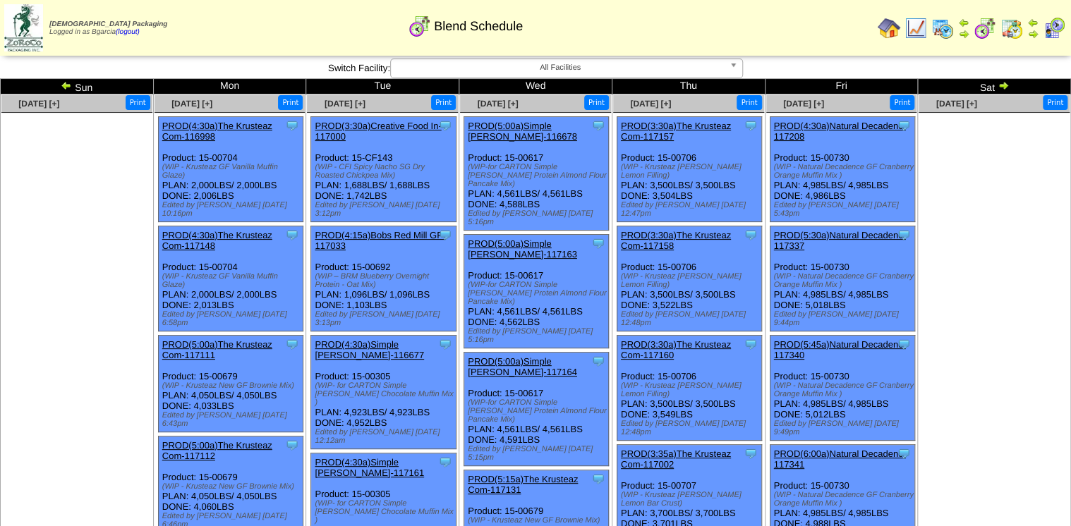
click at [848, 123] on link "PROD(4:30a)Natural Decadenc-117208" at bounding box center [840, 131] width 132 height 21
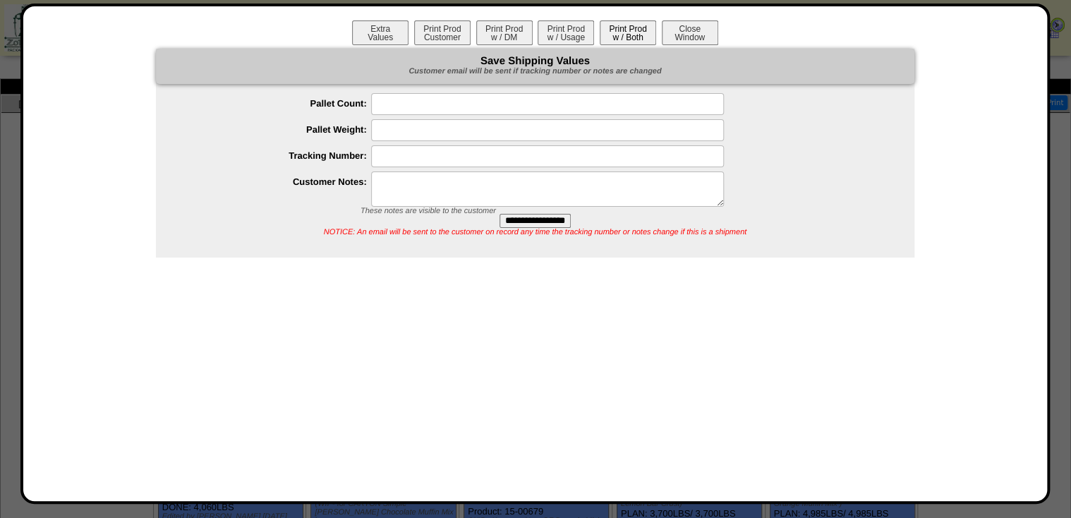
click at [638, 34] on button "Print Prod w / Both" at bounding box center [627, 32] width 56 height 25
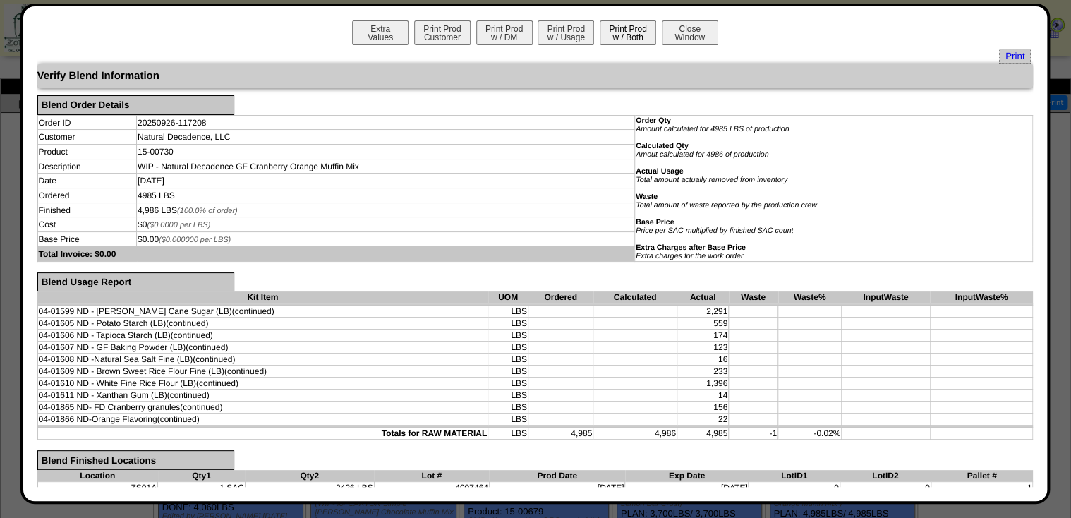
click at [629, 25] on button "Print Prod w / Both" at bounding box center [627, 32] width 56 height 25
click at [1003, 51] on span "Print" at bounding box center [1015, 56] width 32 height 15
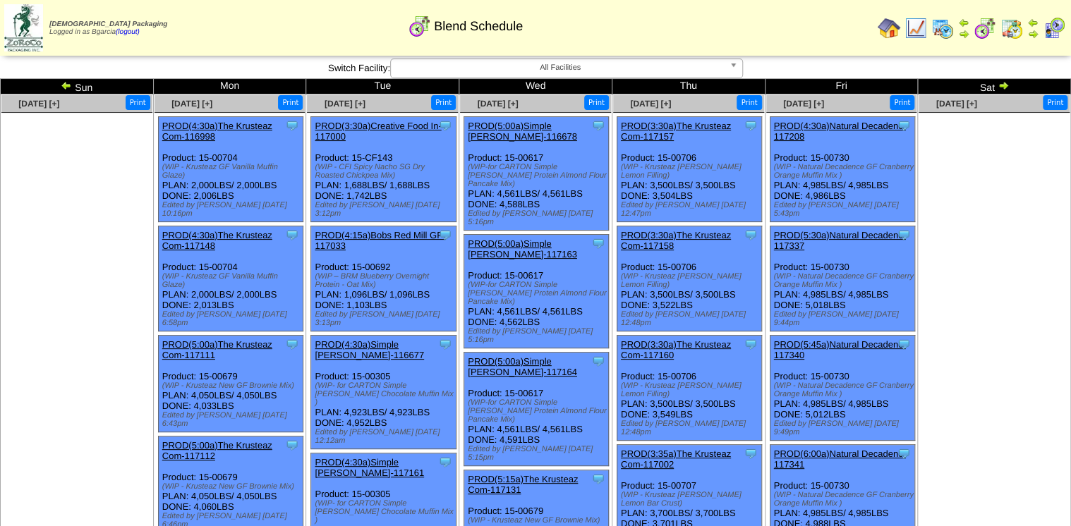
drag, startPoint x: 853, startPoint y: 329, endPoint x: 827, endPoint y: 322, distance: 26.5
click at [851, 339] on link "PROD(5:45a)Natural Decadenc-117340" at bounding box center [840, 349] width 132 height 21
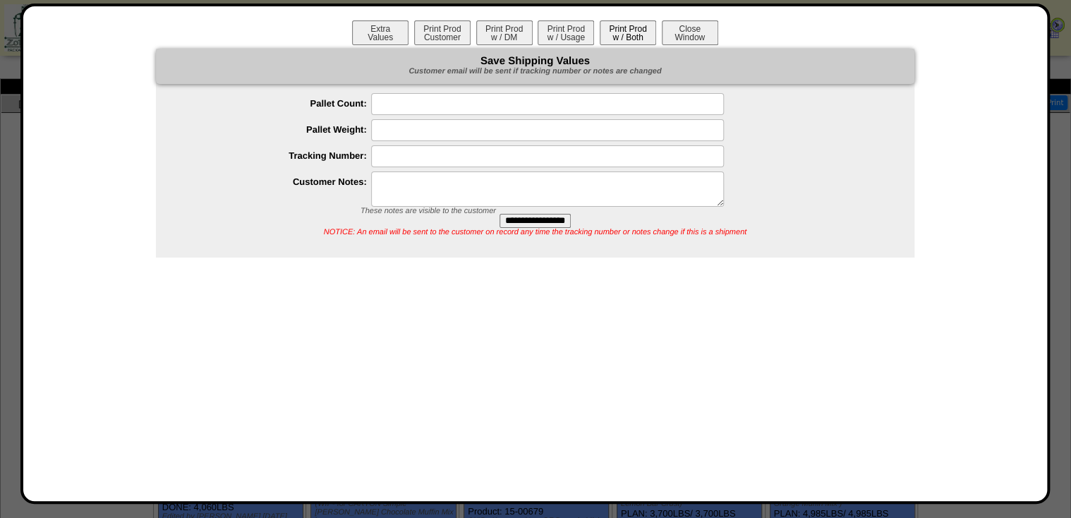
click at [623, 32] on button "Print Prod w / Both" at bounding box center [627, 32] width 56 height 25
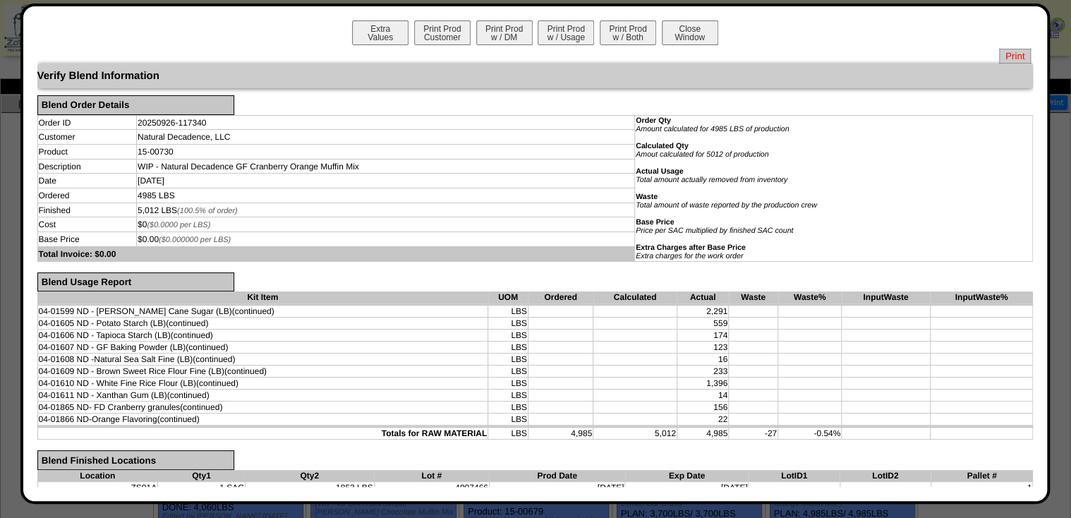
click at [1014, 57] on span "Print" at bounding box center [1015, 56] width 32 height 15
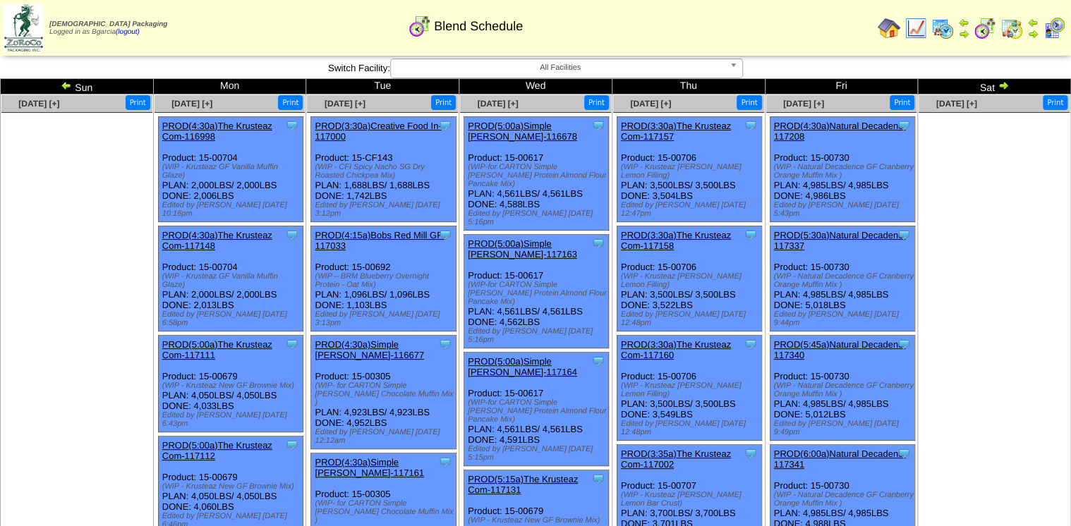
click at [1005, 82] on img at bounding box center [1002, 85] width 11 height 11
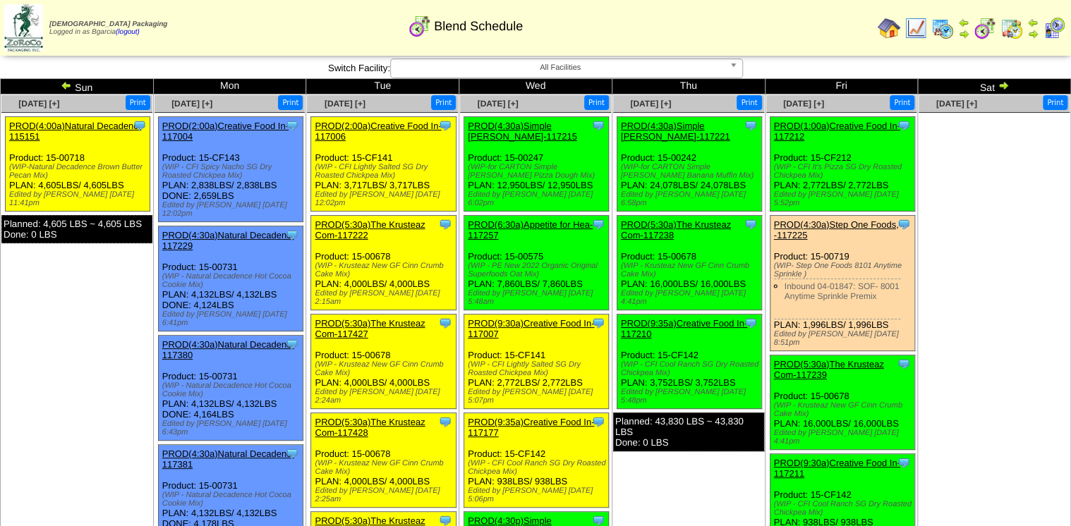
click at [211, 230] on link "PROD(4:30a)Natural Decadenc-117229" at bounding box center [228, 240] width 132 height 21
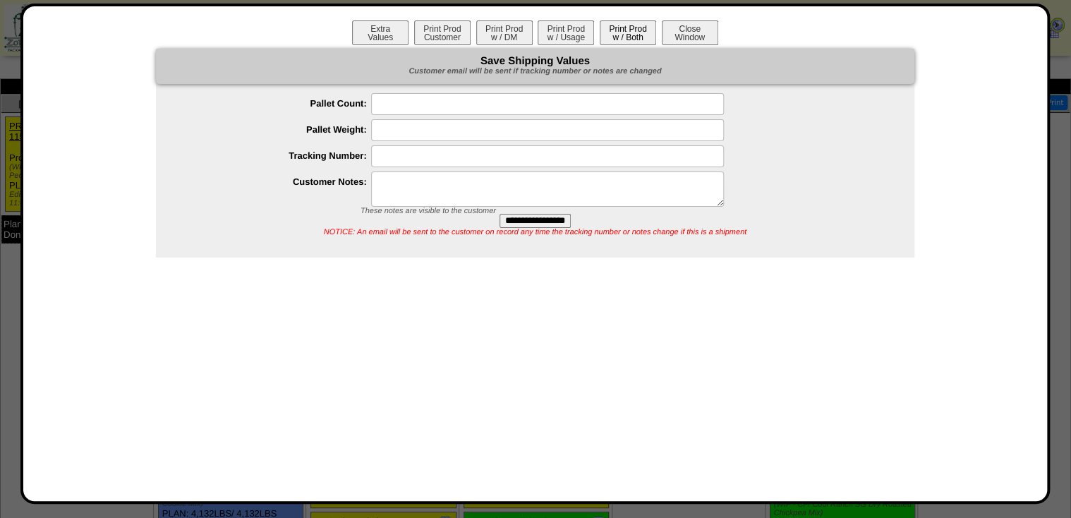
click at [635, 39] on button "Print Prod w / Both" at bounding box center [627, 32] width 56 height 25
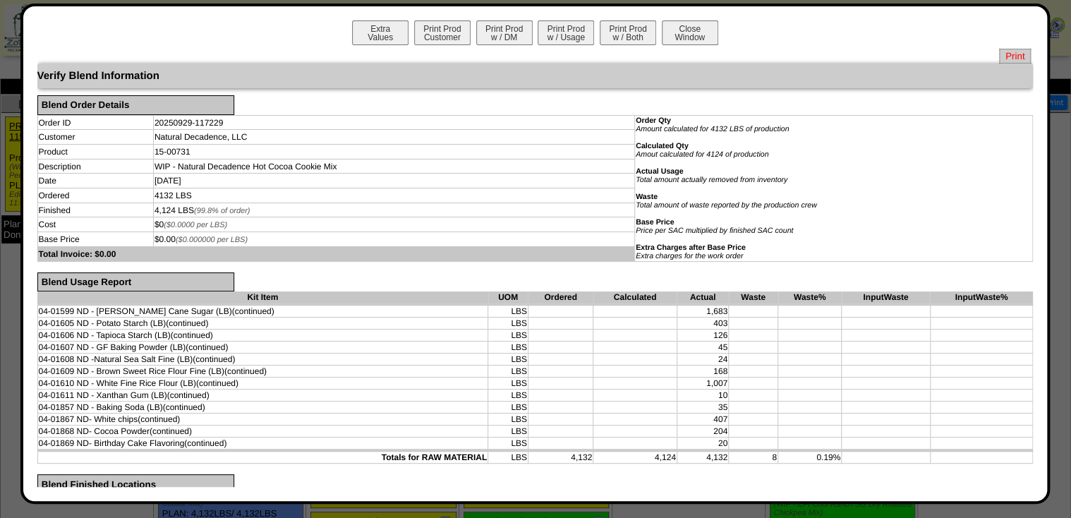
click at [1002, 54] on span "Print" at bounding box center [1015, 56] width 32 height 15
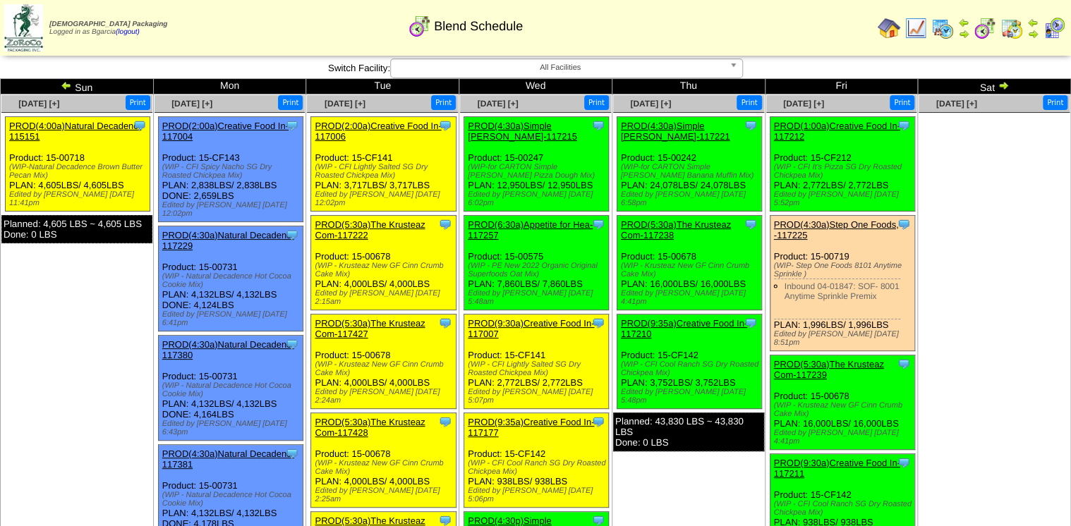
click at [229, 339] on link "PROD(4:30a)Natural Decadenc-117380" at bounding box center [228, 349] width 132 height 21
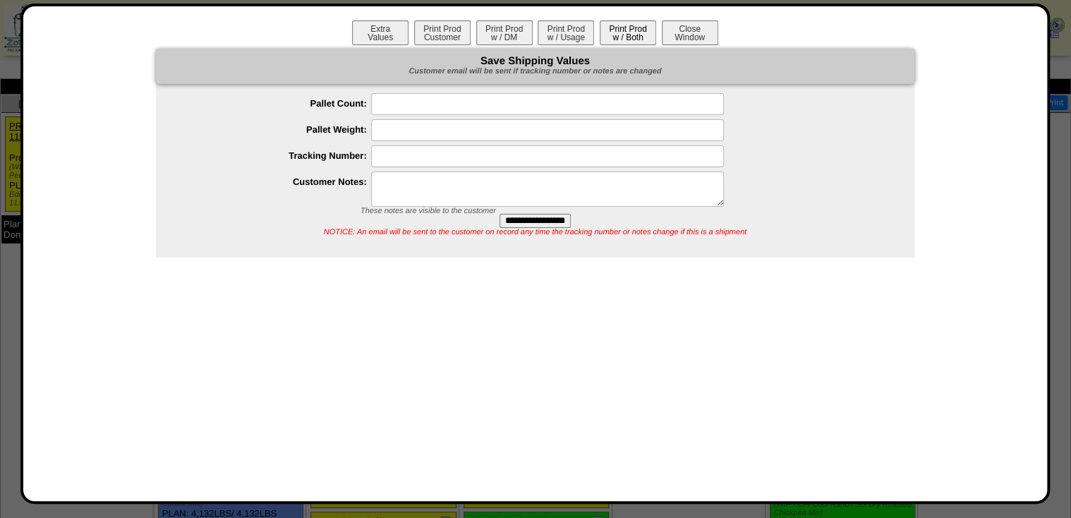
click at [619, 37] on button "Print Prod w / Both" at bounding box center [627, 32] width 56 height 25
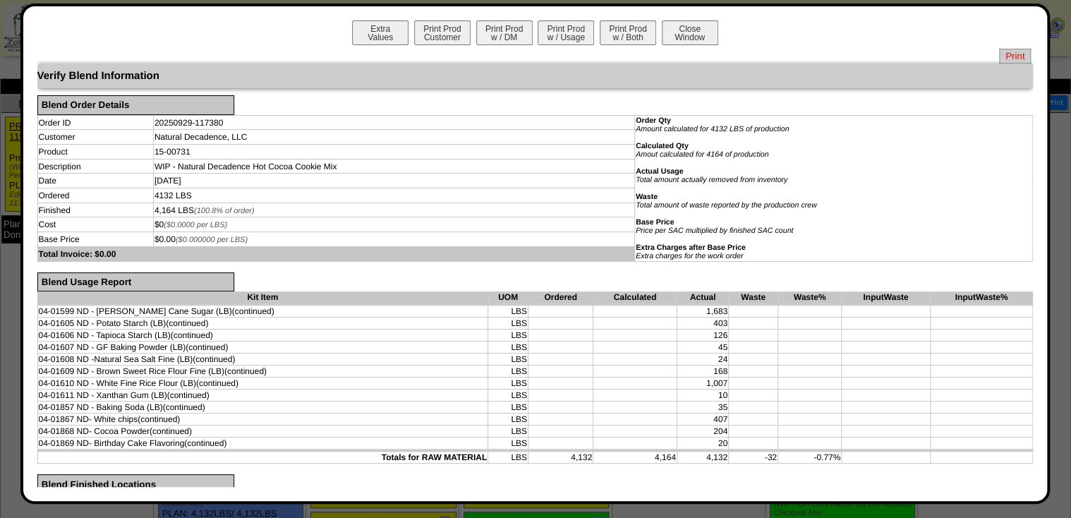
click at [1001, 56] on span "Print" at bounding box center [1015, 56] width 32 height 15
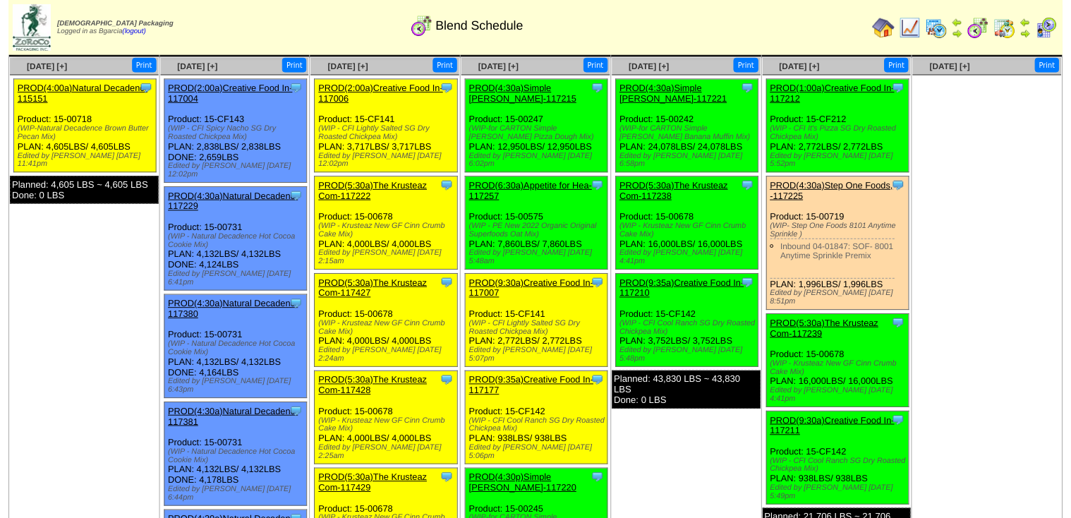
scroll to position [56, 0]
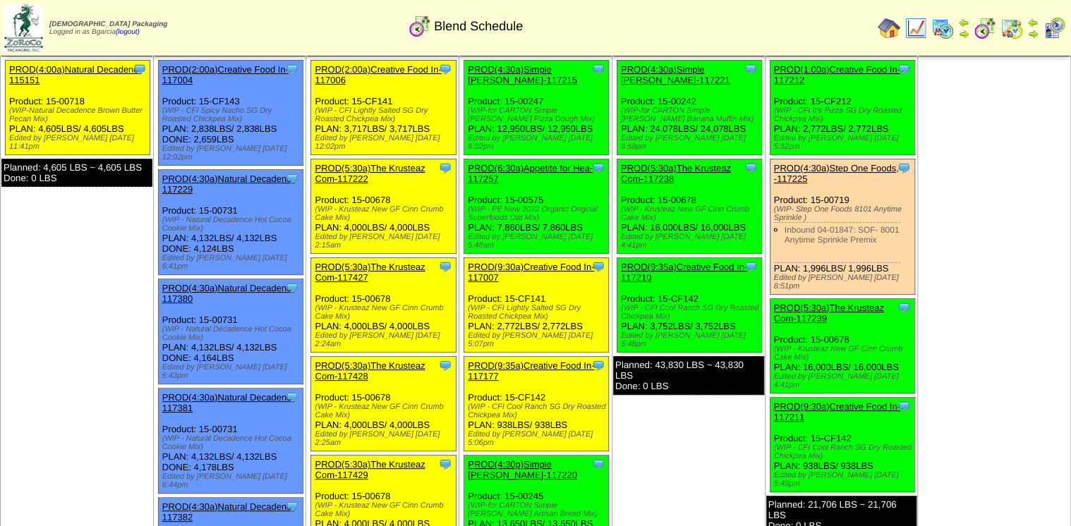
click at [238, 392] on link "PROD(4:30a)Natural Decadenc-117381" at bounding box center [228, 402] width 132 height 21
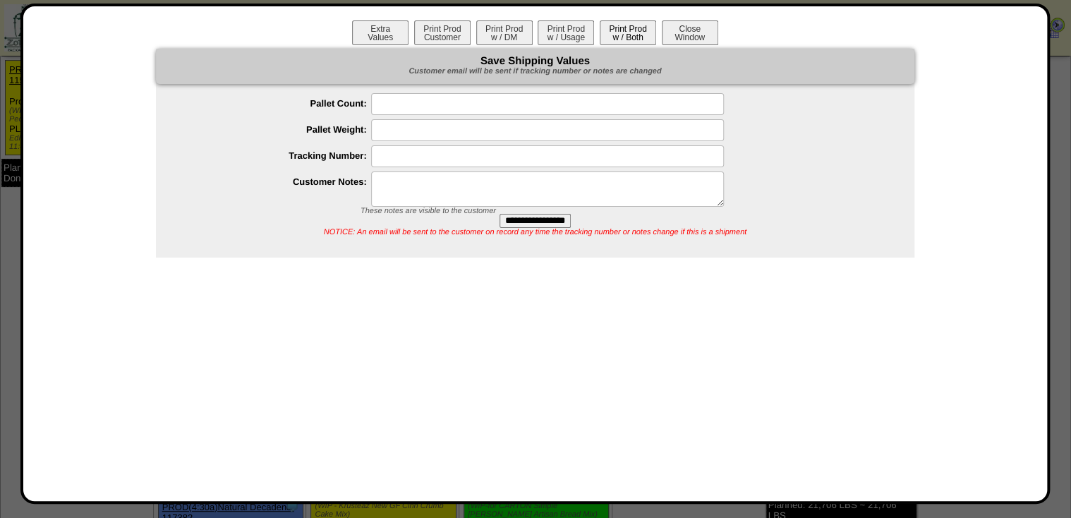
click at [634, 34] on button "Print Prod w / Both" at bounding box center [627, 32] width 56 height 25
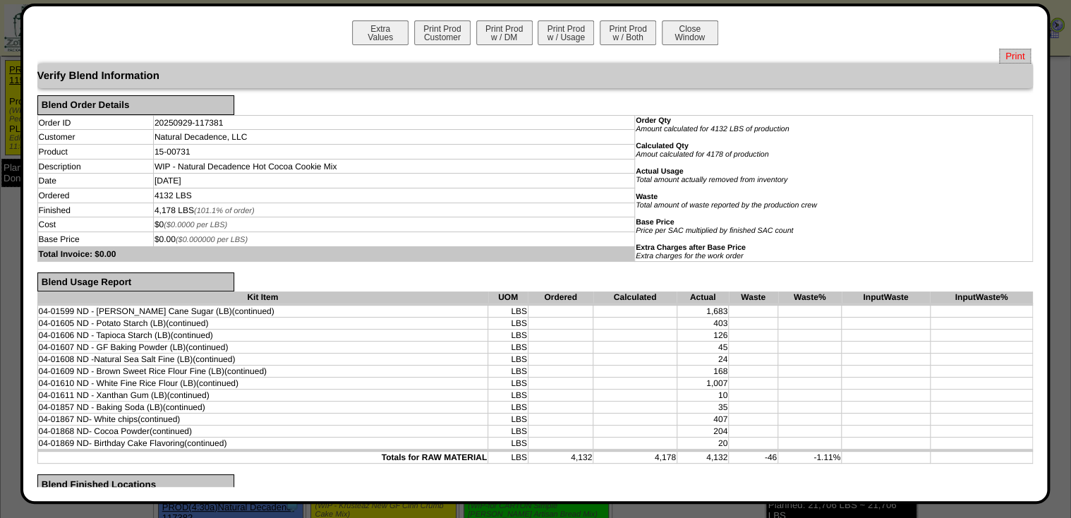
click at [1006, 57] on span "Print" at bounding box center [1015, 56] width 32 height 15
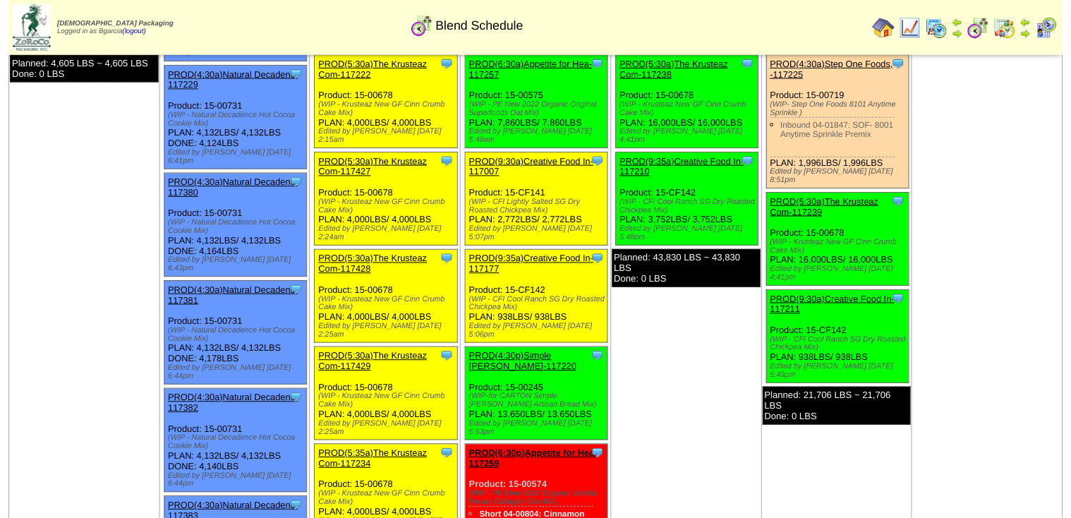
scroll to position [169, 0]
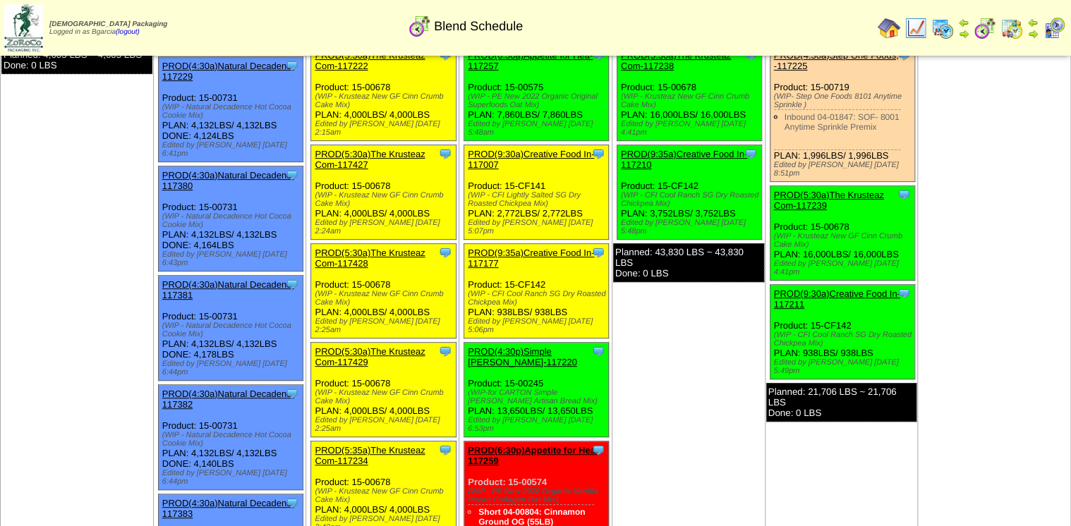
click at [235, 389] on link "PROD(4:30a)Natural Decadenc-117382" at bounding box center [228, 399] width 132 height 21
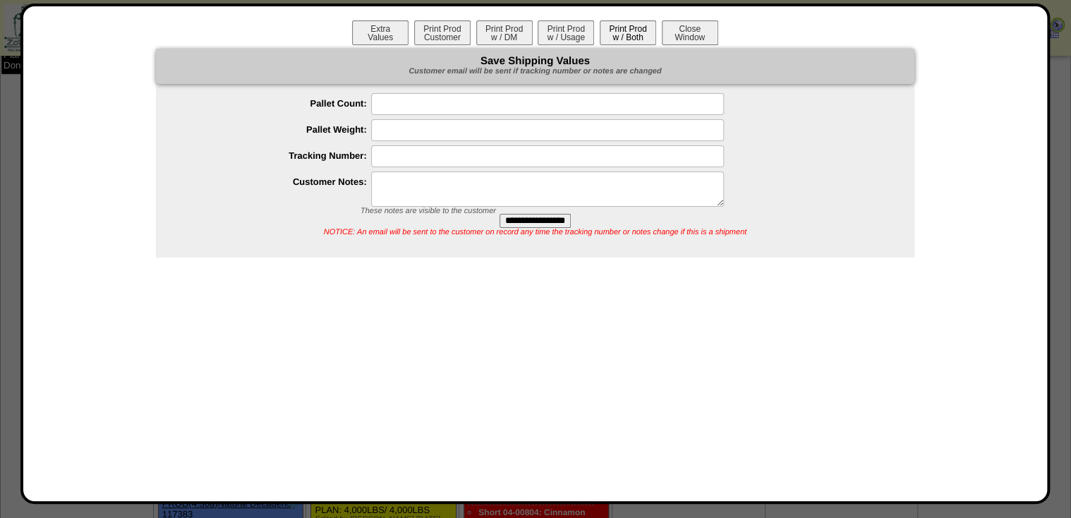
click at [638, 33] on button "Print Prod w / Both" at bounding box center [627, 32] width 56 height 25
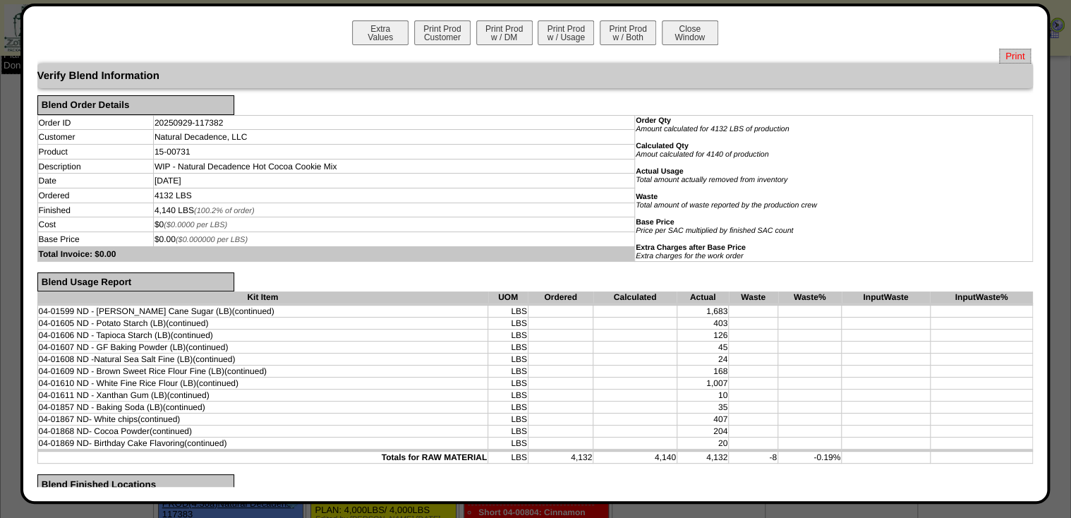
click at [1005, 56] on span "Print" at bounding box center [1015, 56] width 32 height 15
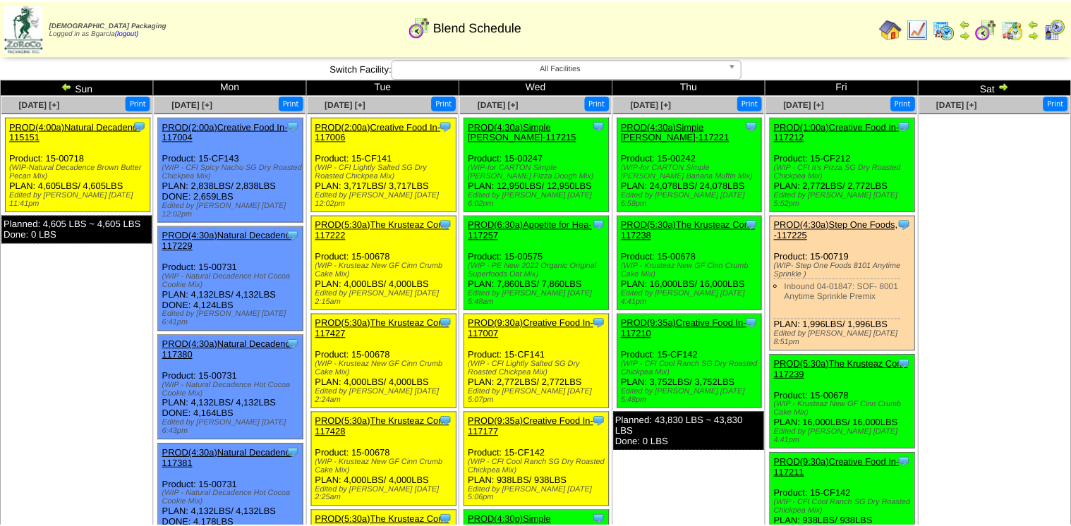
scroll to position [169, 0]
